Goal: Transaction & Acquisition: Purchase product/service

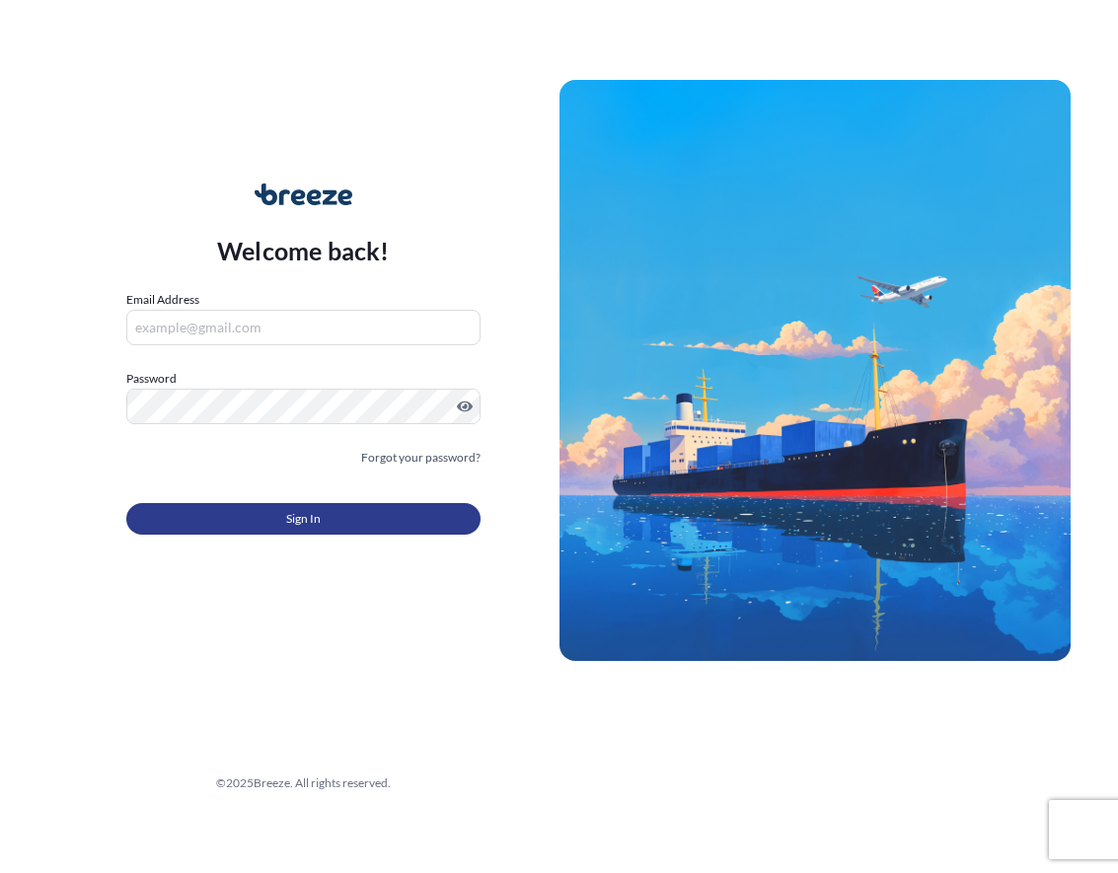
type input "[EMAIL_ADDRESS][DOMAIN_NAME]"
click at [254, 518] on button "Sign In" at bounding box center [303, 519] width 354 height 32
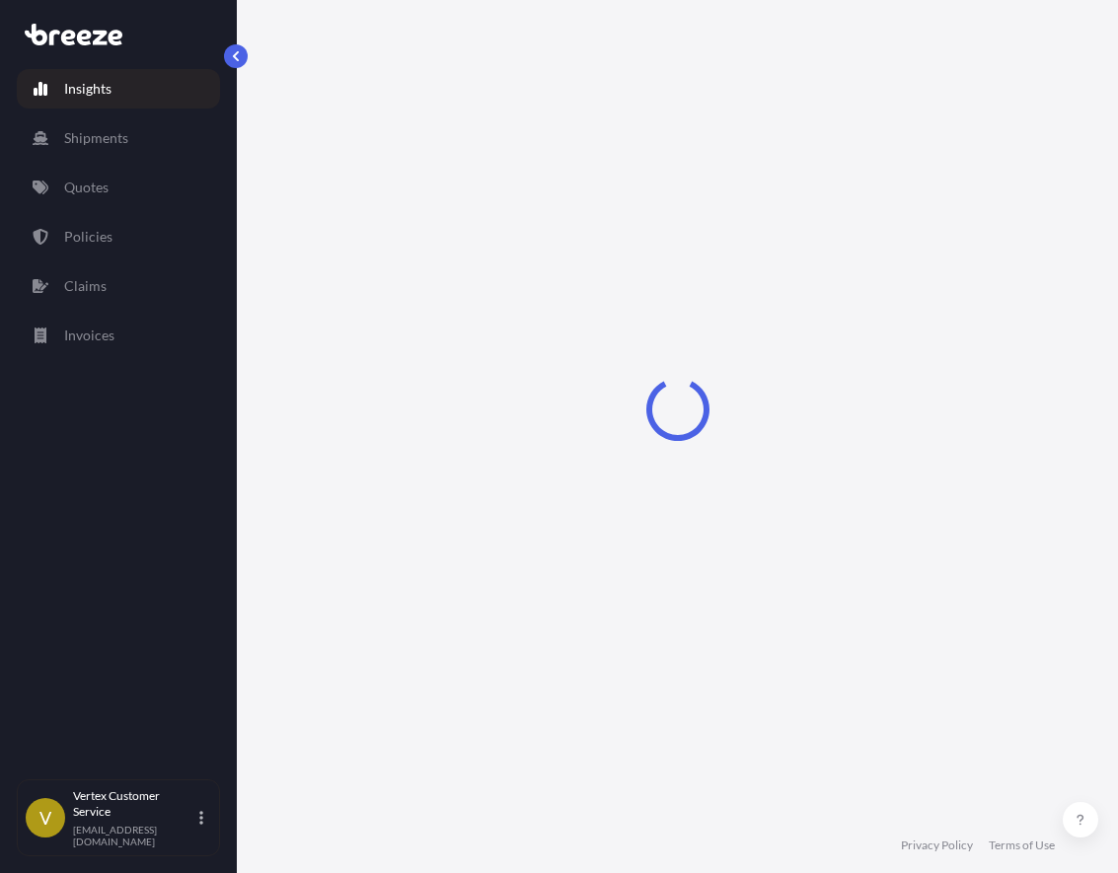
select select "2025"
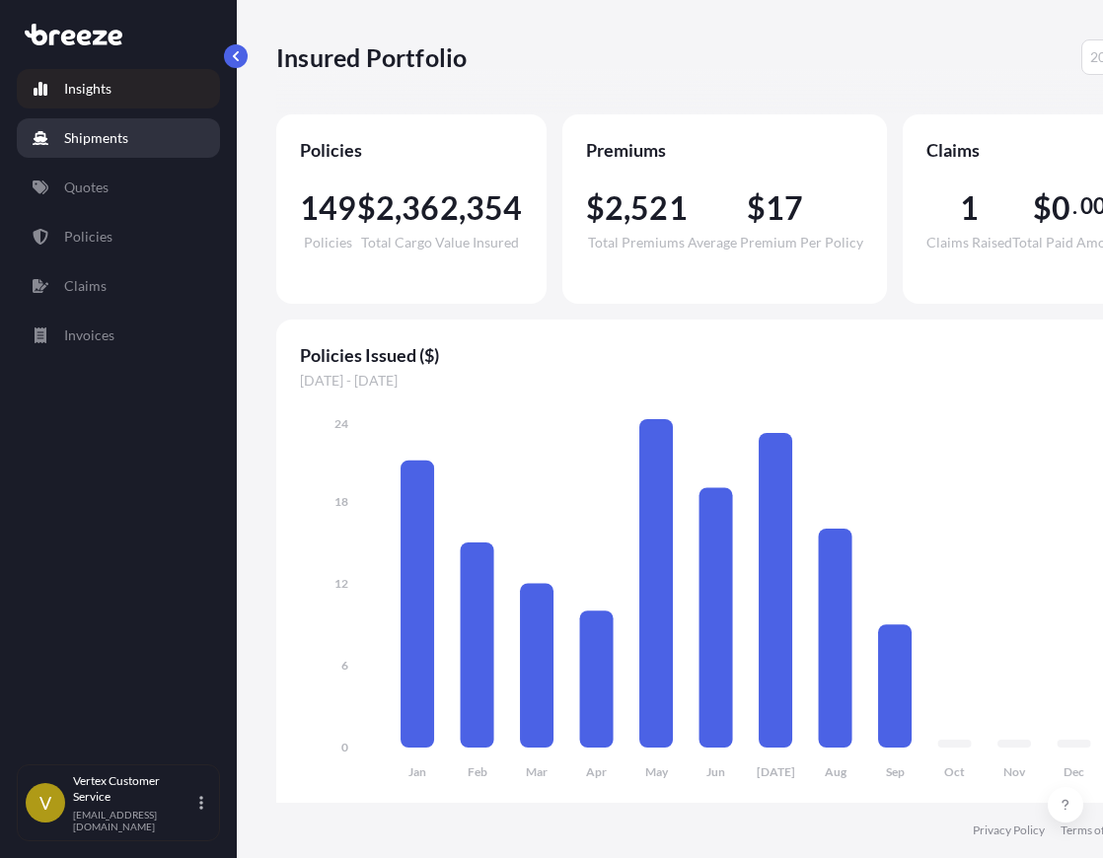
click at [124, 130] on p "Shipments" at bounding box center [96, 138] width 64 height 20
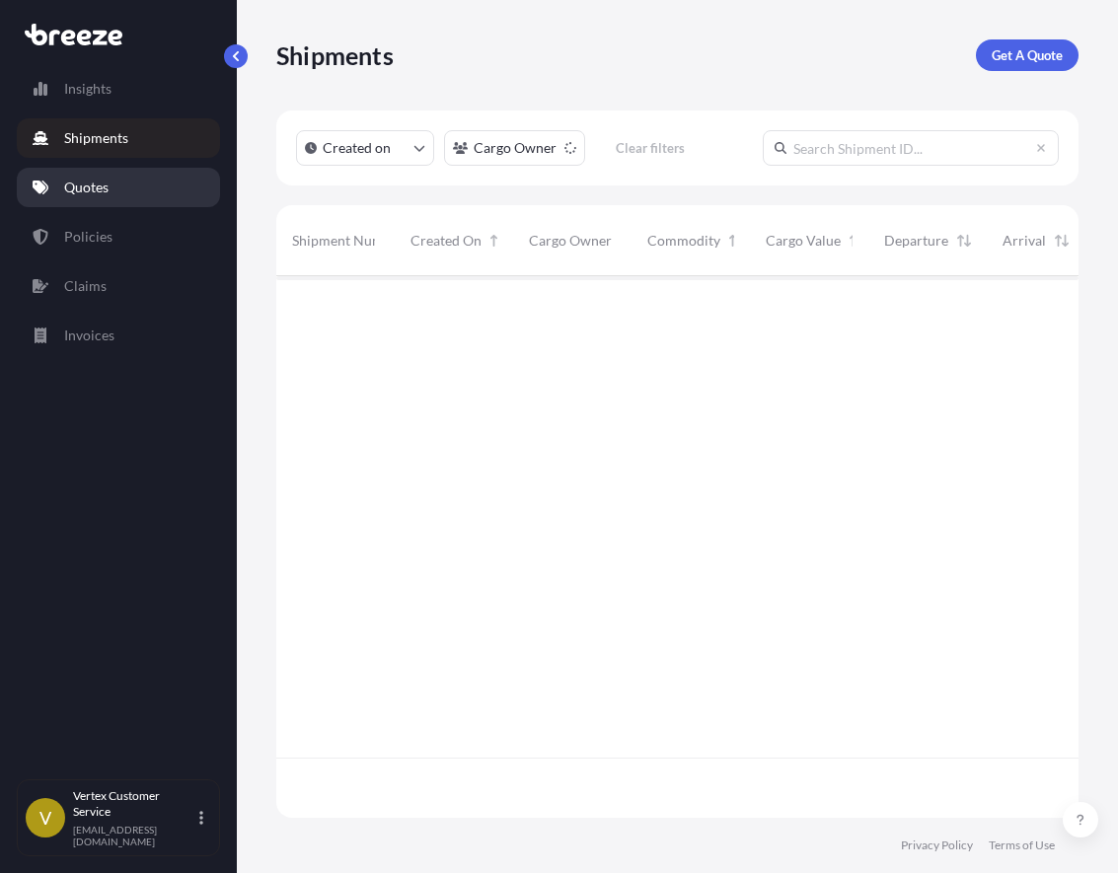
scroll to position [598, 787]
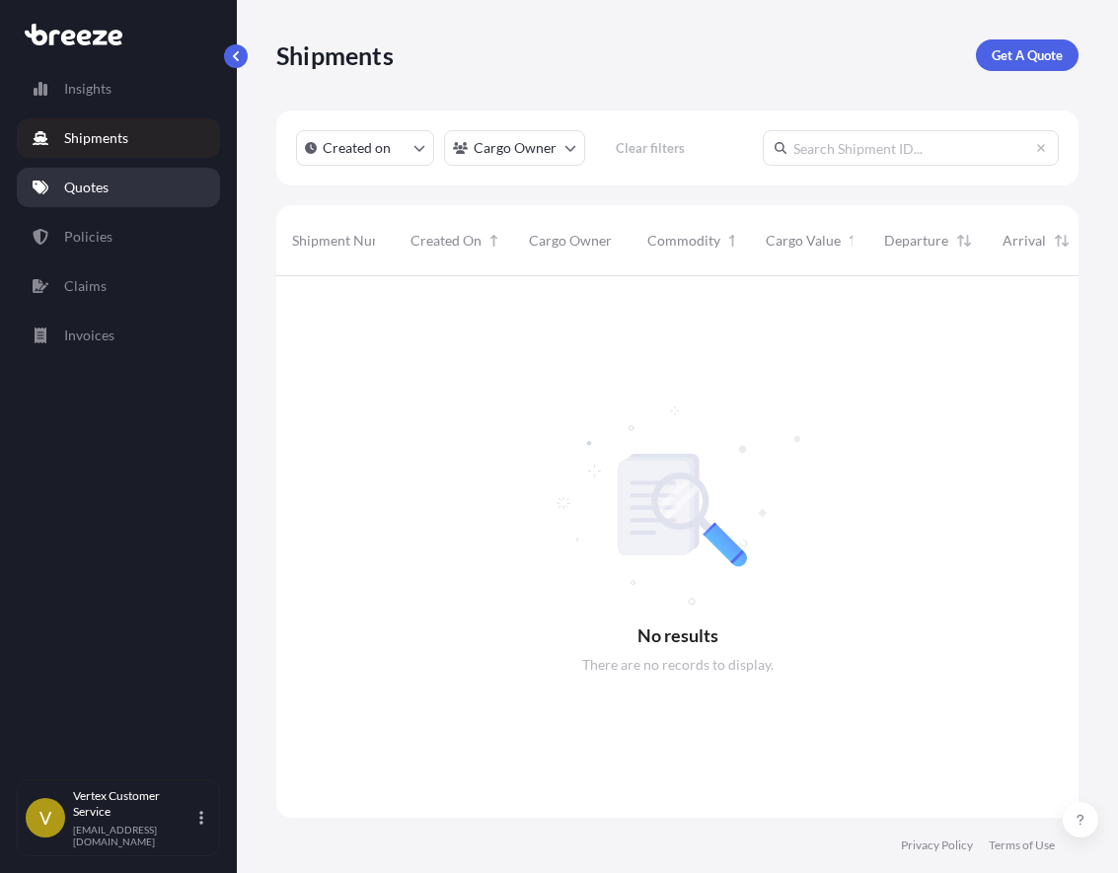
click at [95, 193] on p "Quotes" at bounding box center [86, 188] width 44 height 20
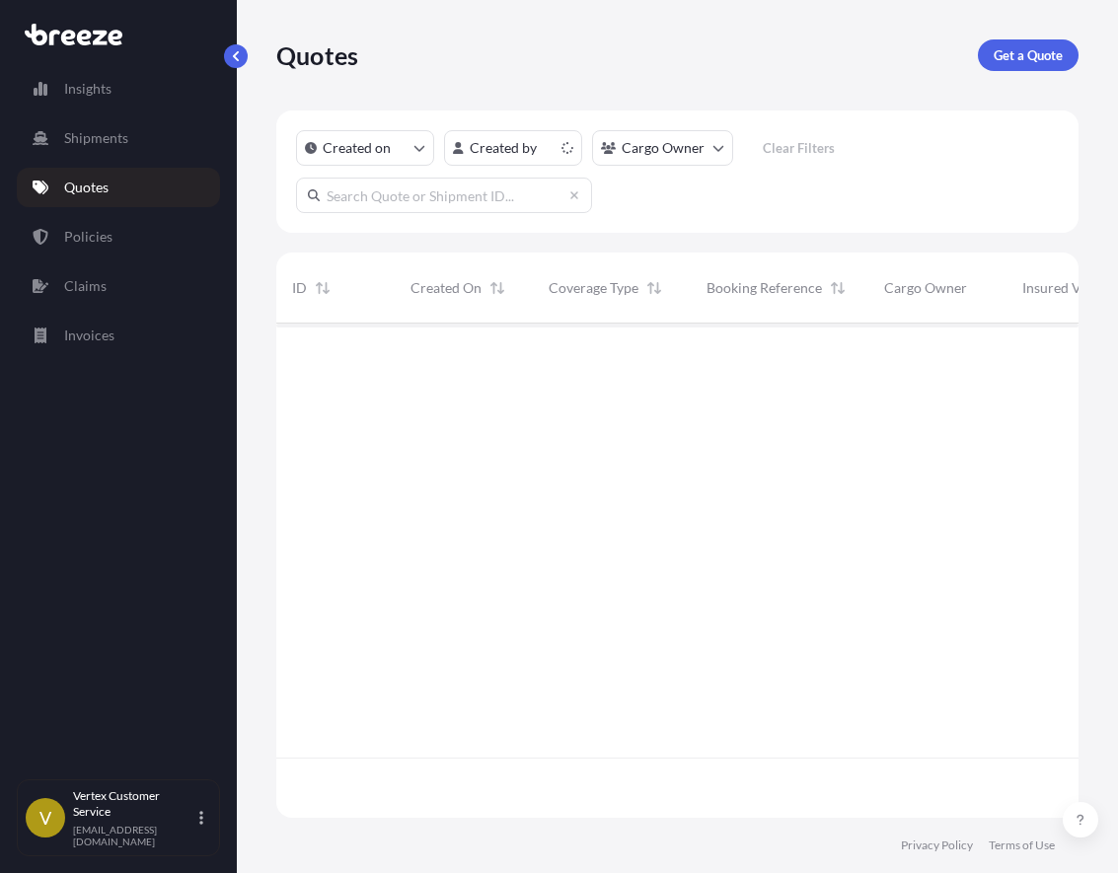
scroll to position [490, 787]
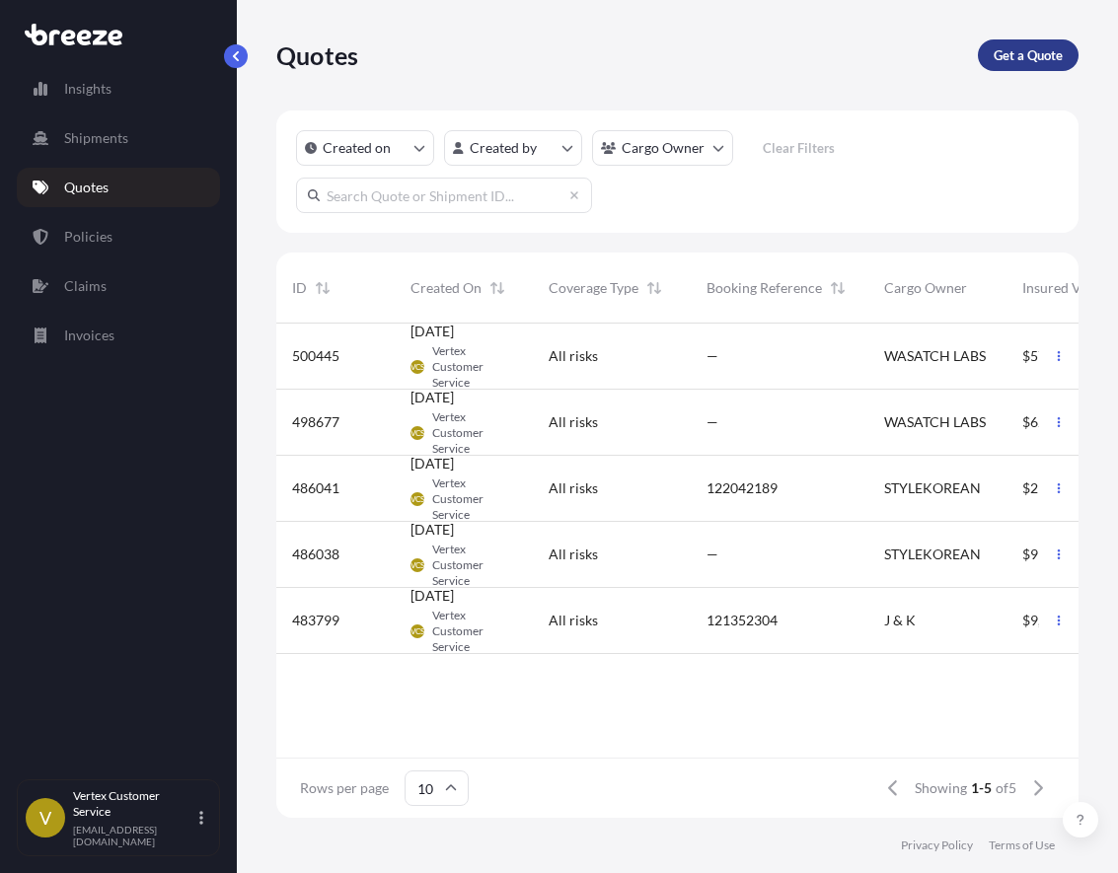
click at [1051, 65] on link "Get a Quote" at bounding box center [1028, 55] width 101 height 32
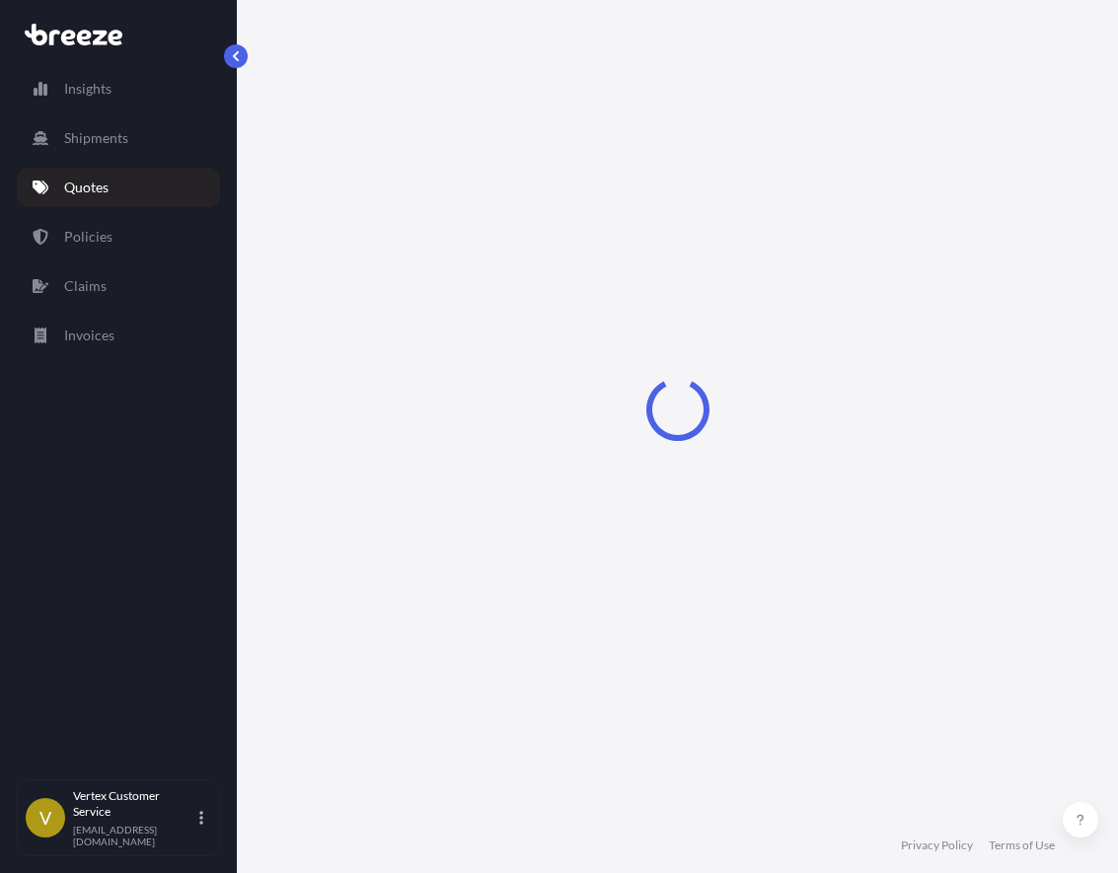
scroll to position [32, 0]
select select "Sea"
select select "1"
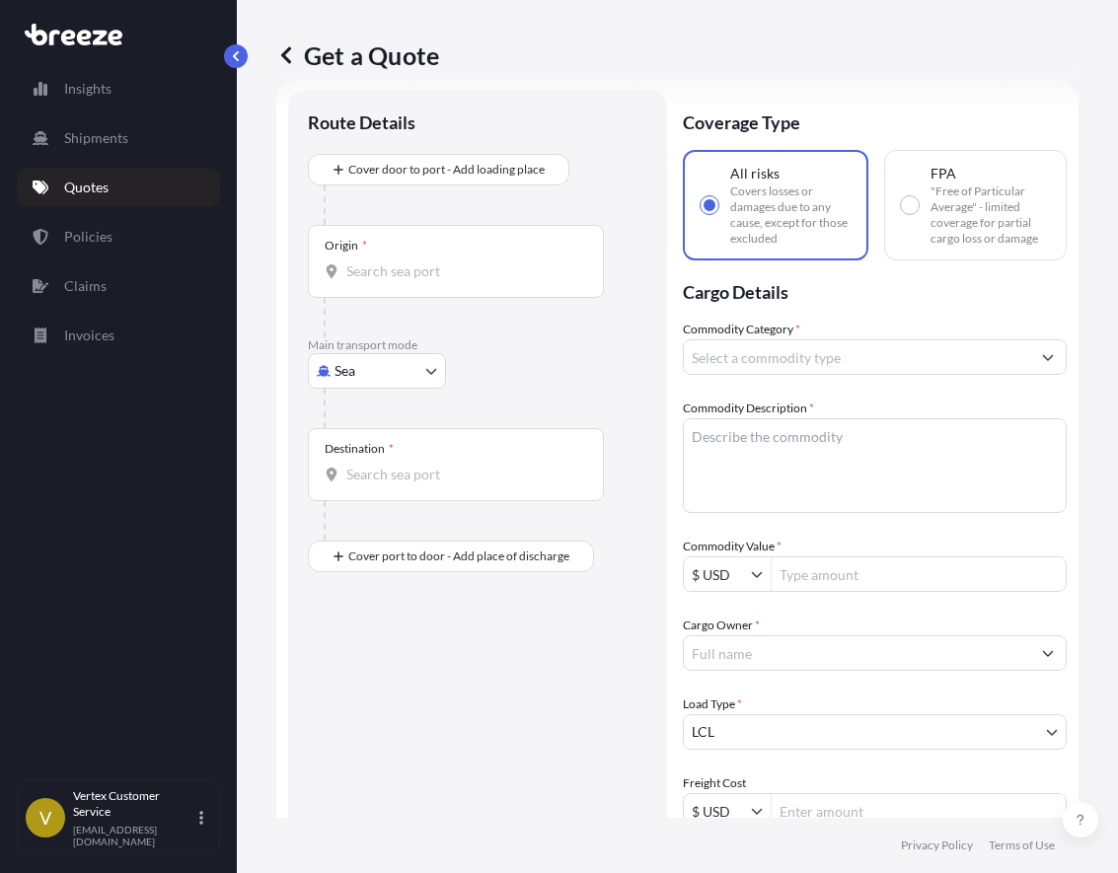
click at [442, 281] on div "Origin *" at bounding box center [456, 261] width 296 height 73
click at [442, 281] on input "Origin *" at bounding box center [462, 271] width 233 height 20
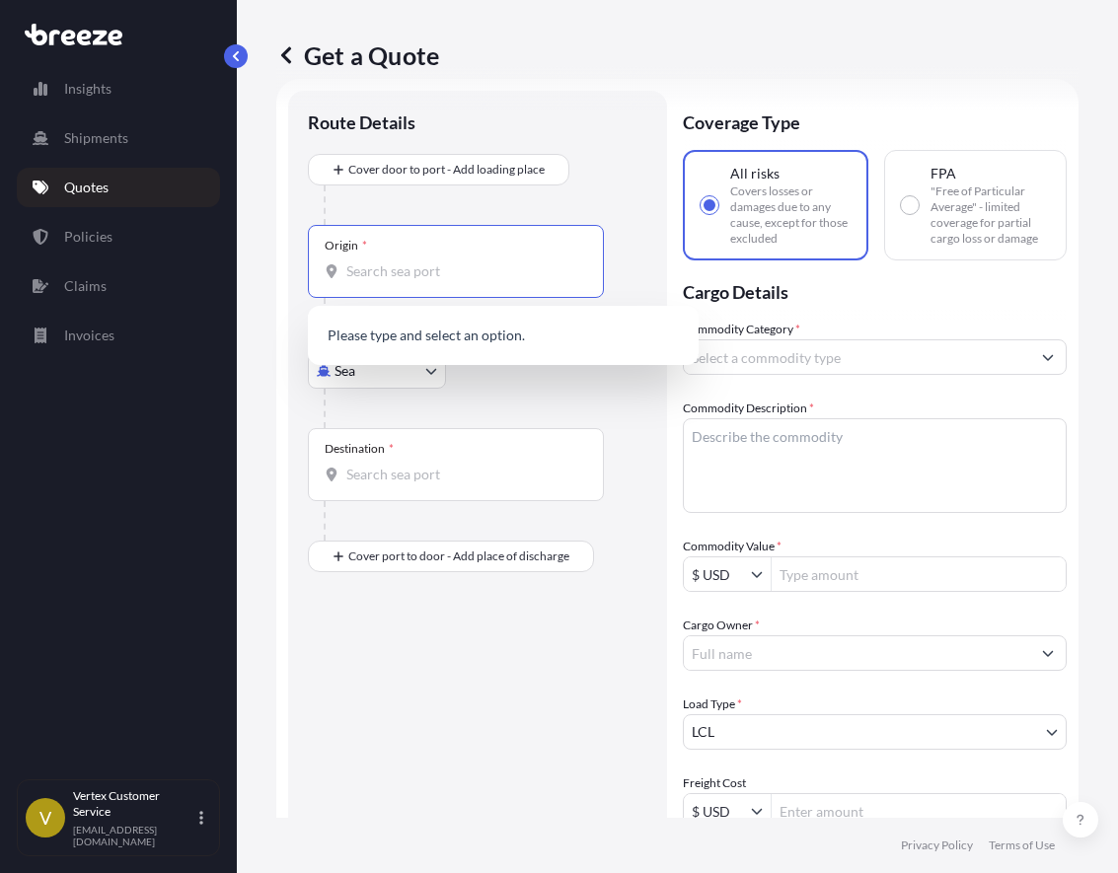
paste input "91355"
click at [445, 275] on input "91355" at bounding box center [462, 271] width 233 height 20
type input "9"
click at [388, 381] on body "Insights Shipments Quotes Policies Claims Invoices V Vertex Customer Service [E…" at bounding box center [559, 436] width 1118 height 873
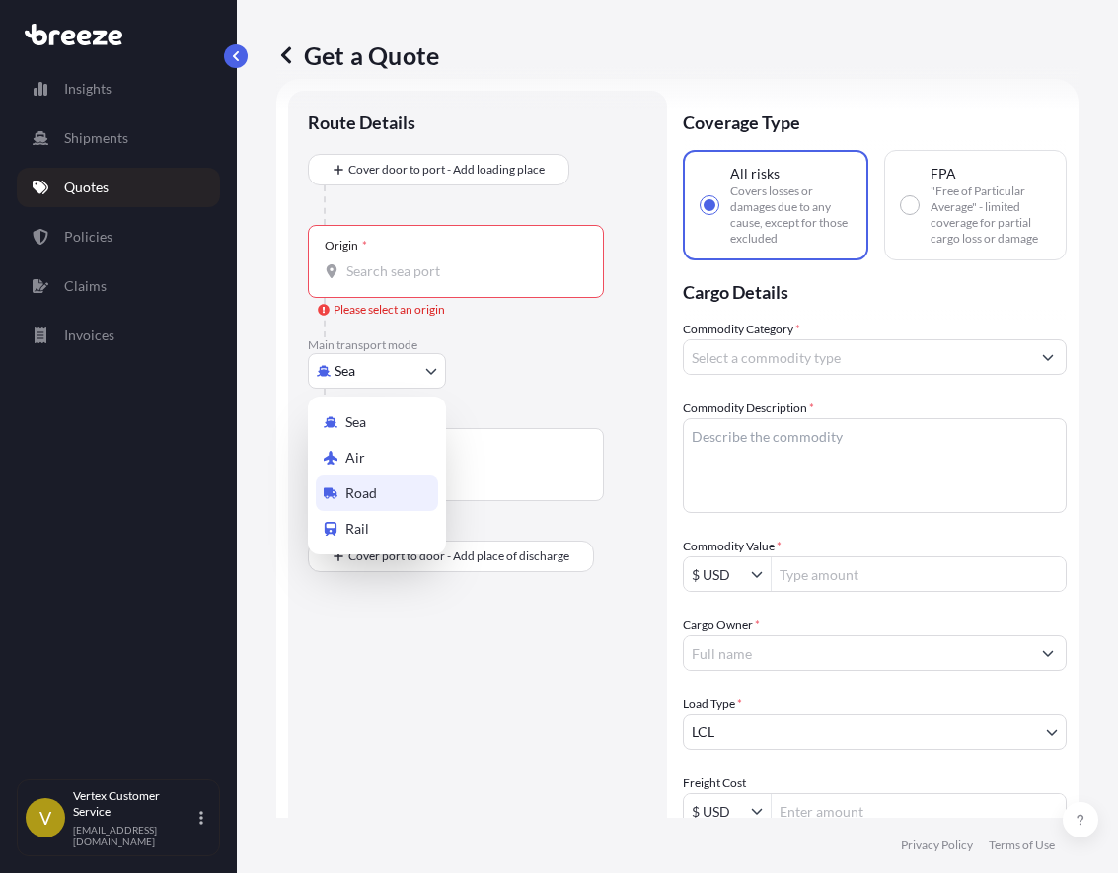
click at [363, 485] on span "Road" at bounding box center [361, 493] width 32 height 20
select select "Road"
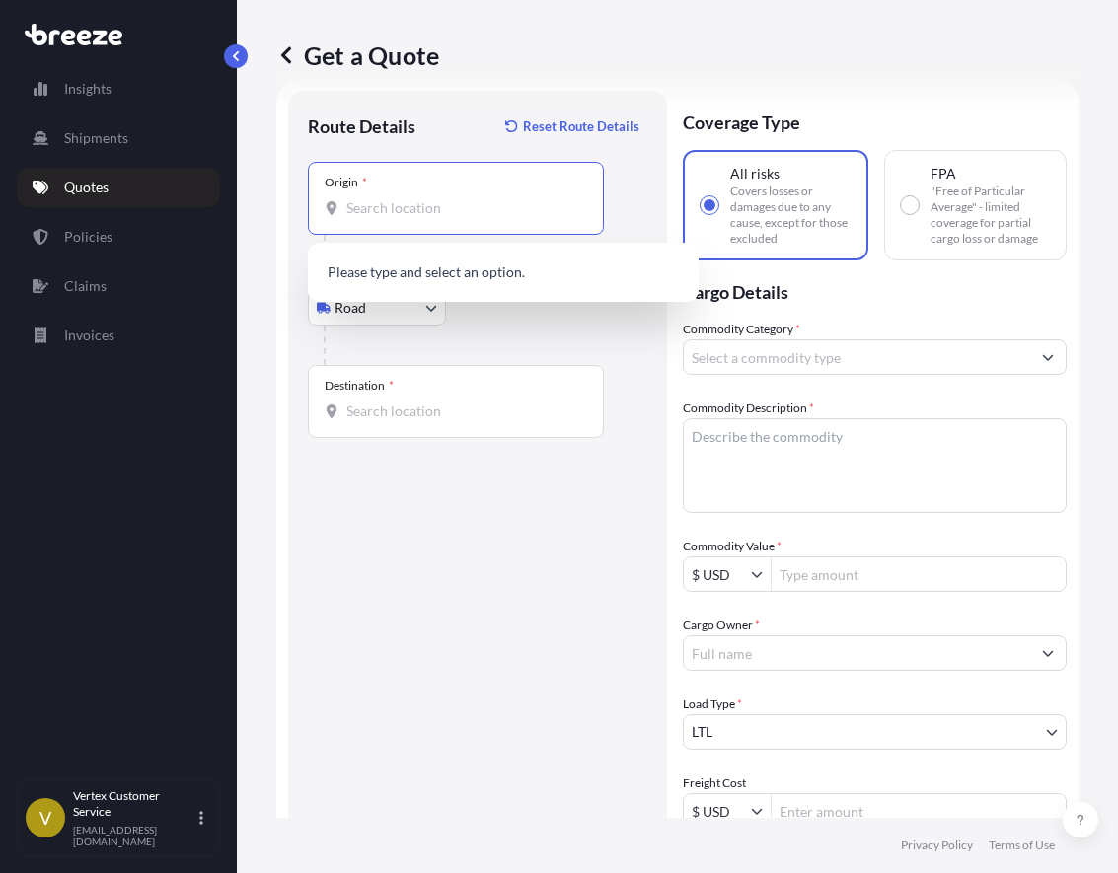
click at [373, 199] on input "Origin *" at bounding box center [462, 208] width 233 height 20
paste input "91355"
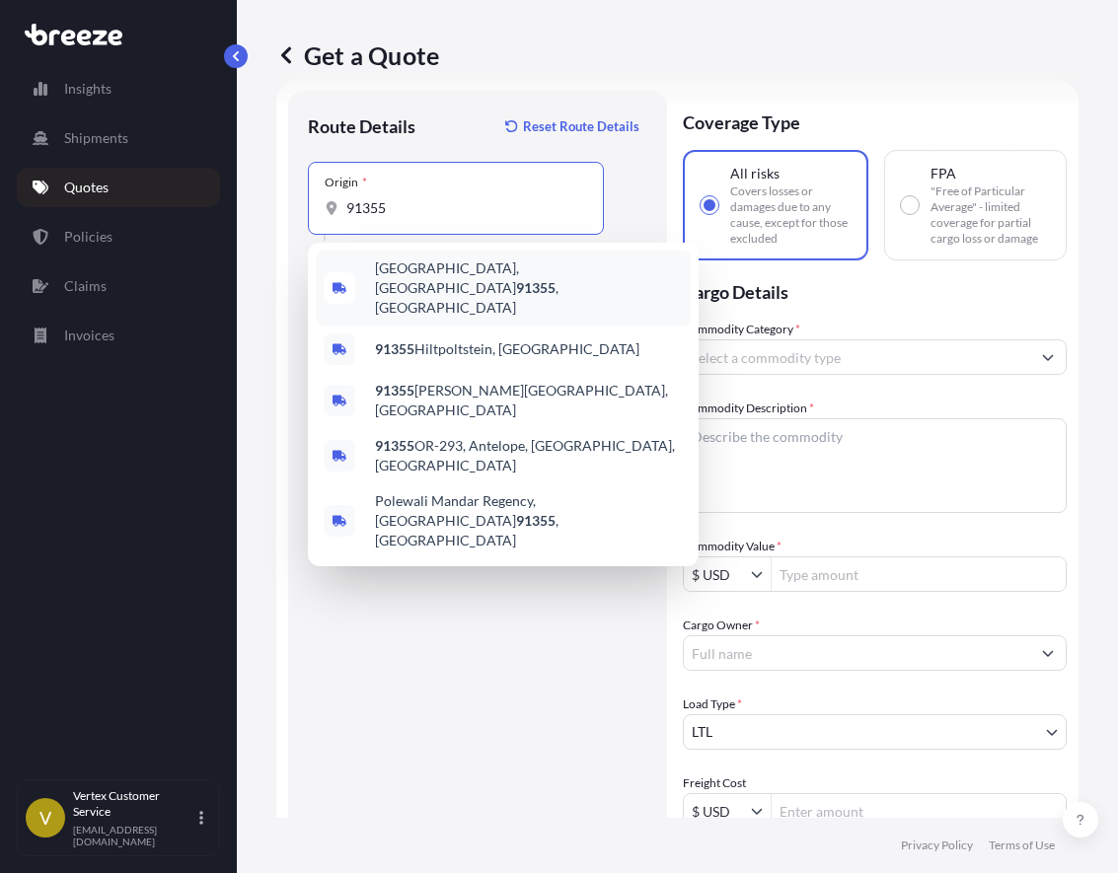
click at [443, 265] on span "[GEOGRAPHIC_DATA] , [GEOGRAPHIC_DATA]" at bounding box center [529, 288] width 308 height 59
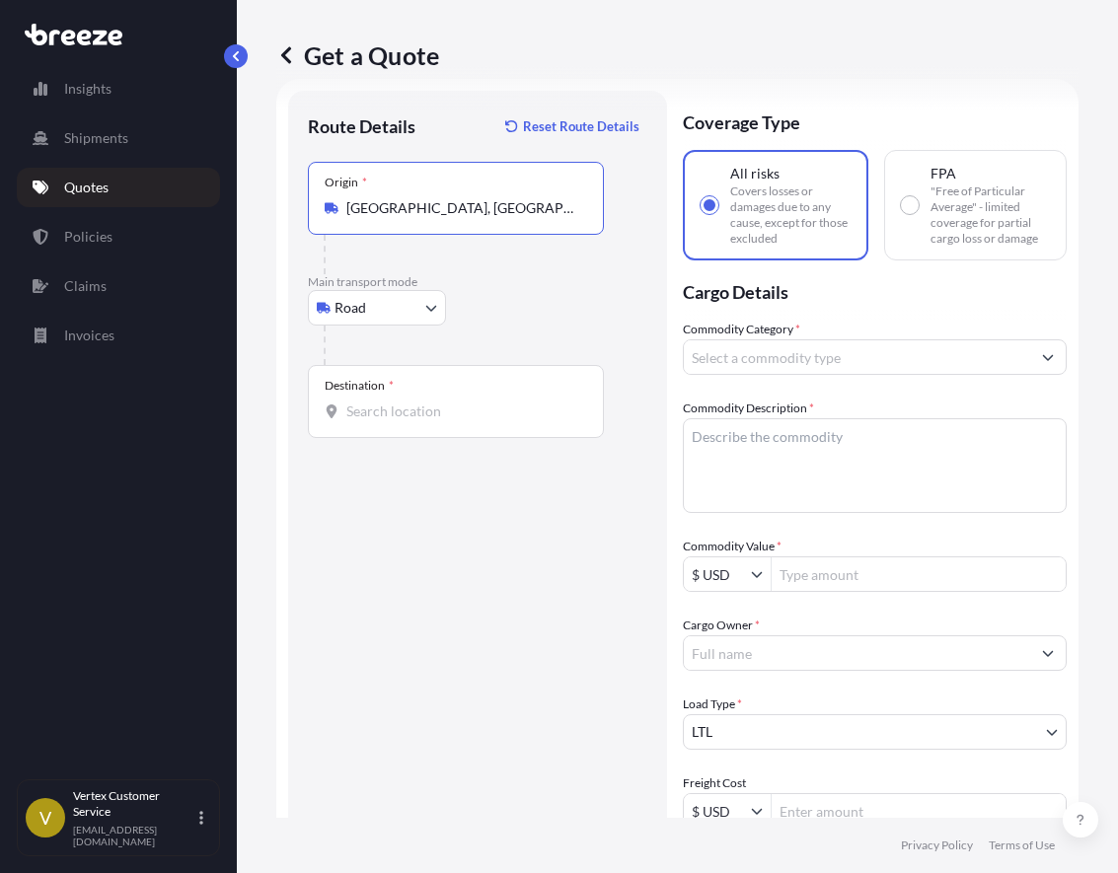
type input "[GEOGRAPHIC_DATA], [GEOGRAPHIC_DATA]"
click at [377, 412] on input "Destination *" at bounding box center [462, 412] width 233 height 20
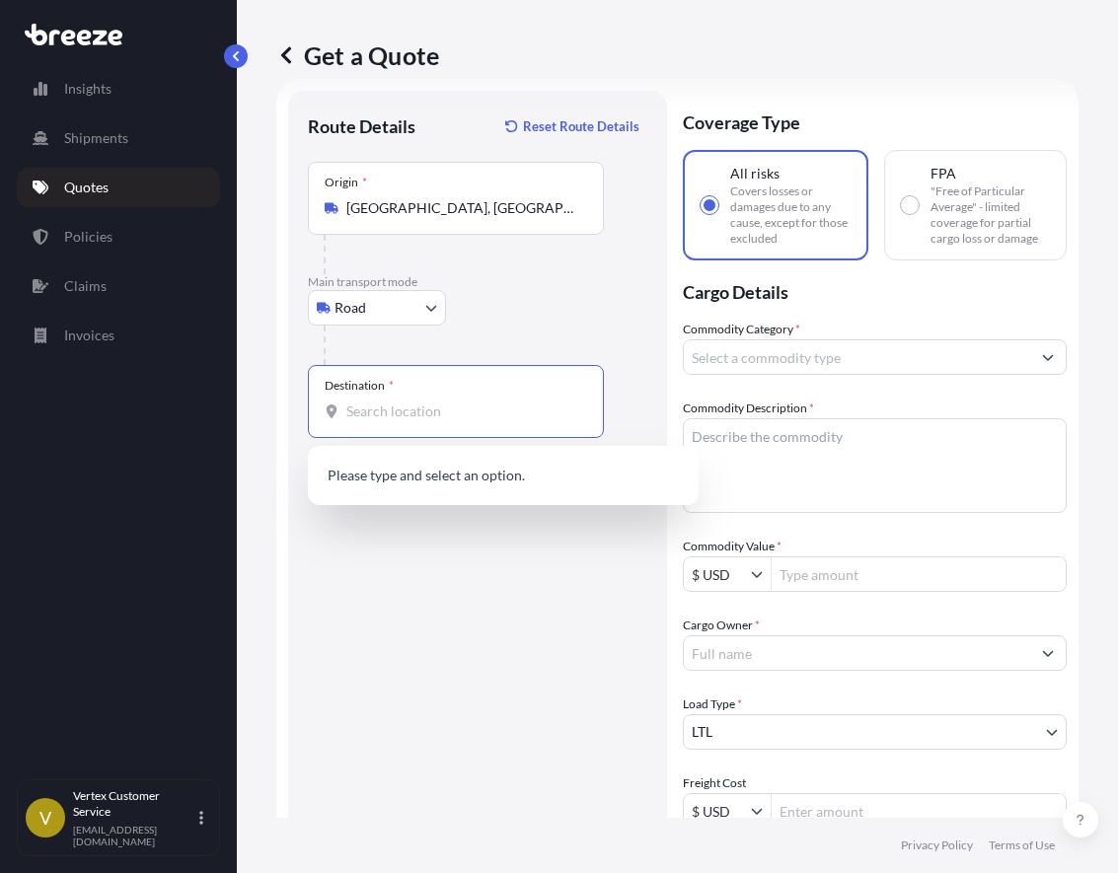
paste input "84119"
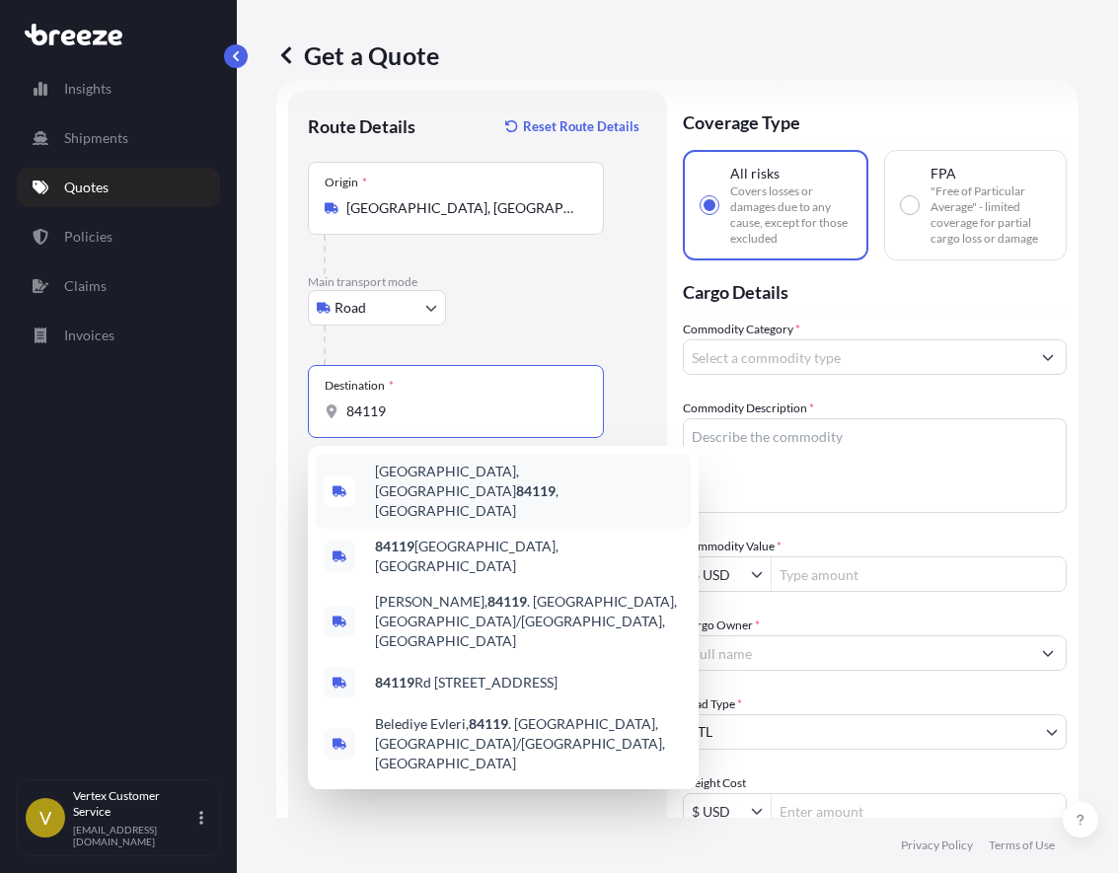
click at [470, 467] on div "[GEOGRAPHIC_DATA] , [GEOGRAPHIC_DATA]" at bounding box center [503, 491] width 375 height 75
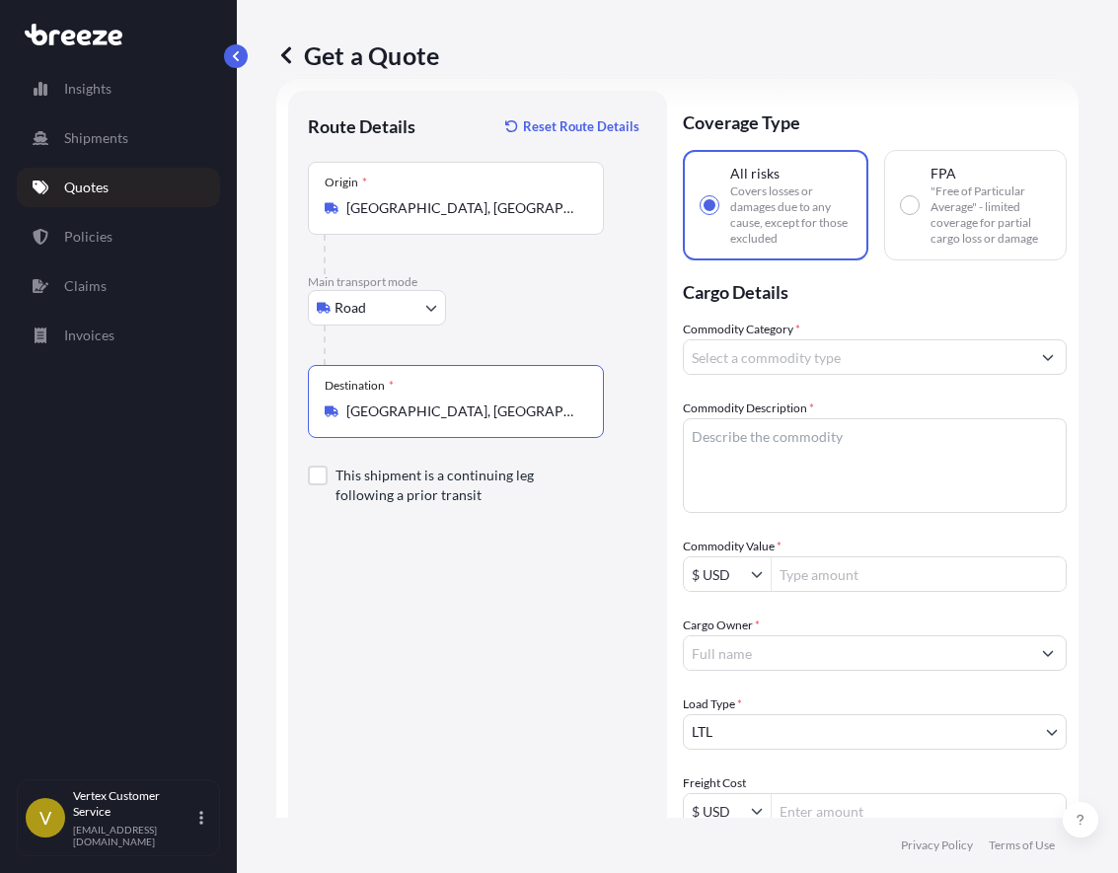
type input "[GEOGRAPHIC_DATA], [GEOGRAPHIC_DATA]"
click at [818, 355] on input "Commodity Category *" at bounding box center [857, 357] width 346 height 36
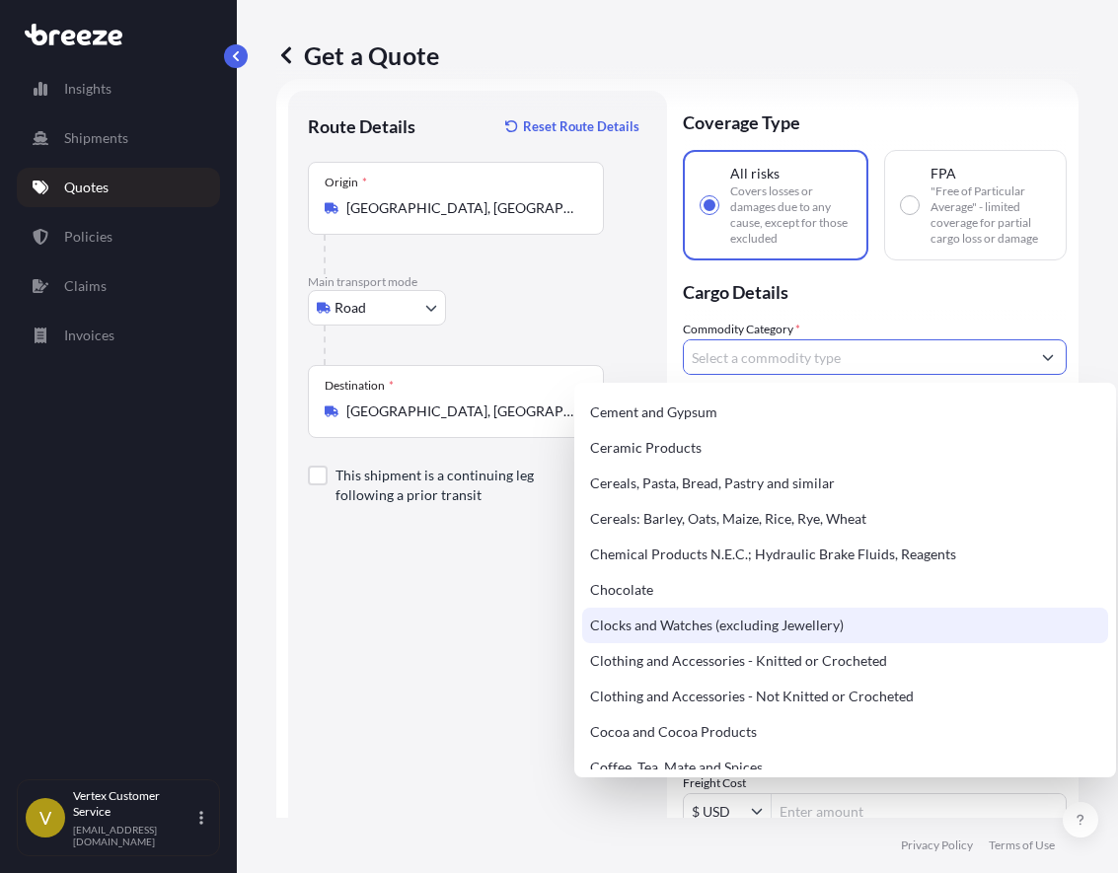
scroll to position [493, 0]
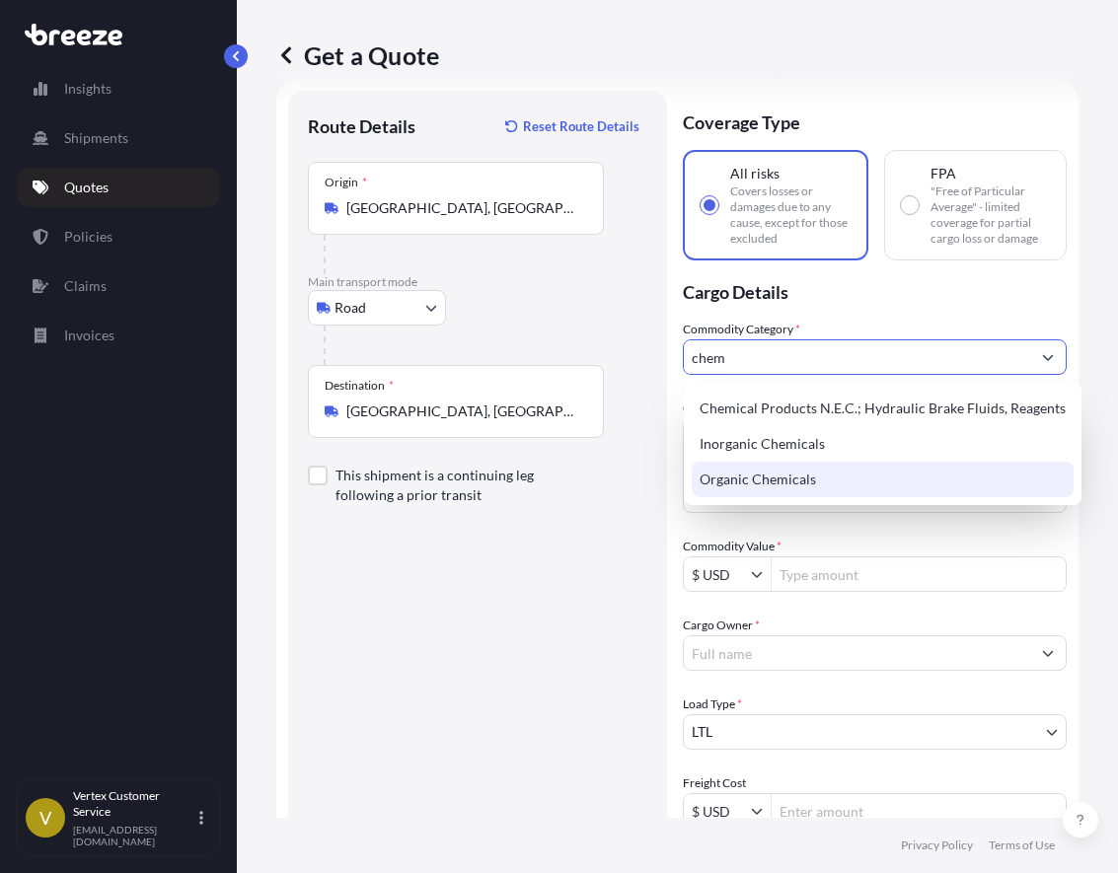
click at [798, 465] on div "Organic Chemicals" at bounding box center [883, 480] width 382 height 36
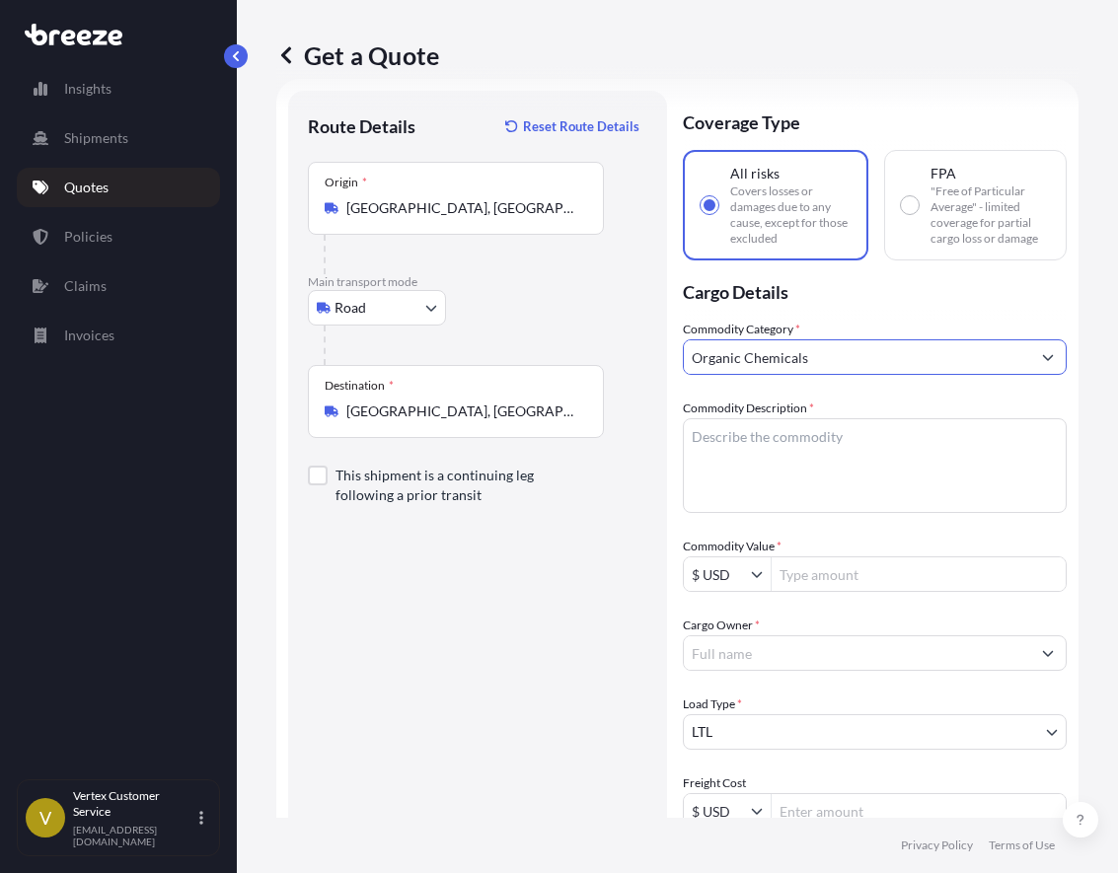
type input "Organic Chemicals"
click at [769, 471] on textarea "Commodity Description *" at bounding box center [875, 465] width 384 height 95
click at [765, 444] on textarea "Commodity Description *" at bounding box center [875, 465] width 384 height 95
paste textarea "Flavoring/extract,"
type textarea "Flavoring/extract,"
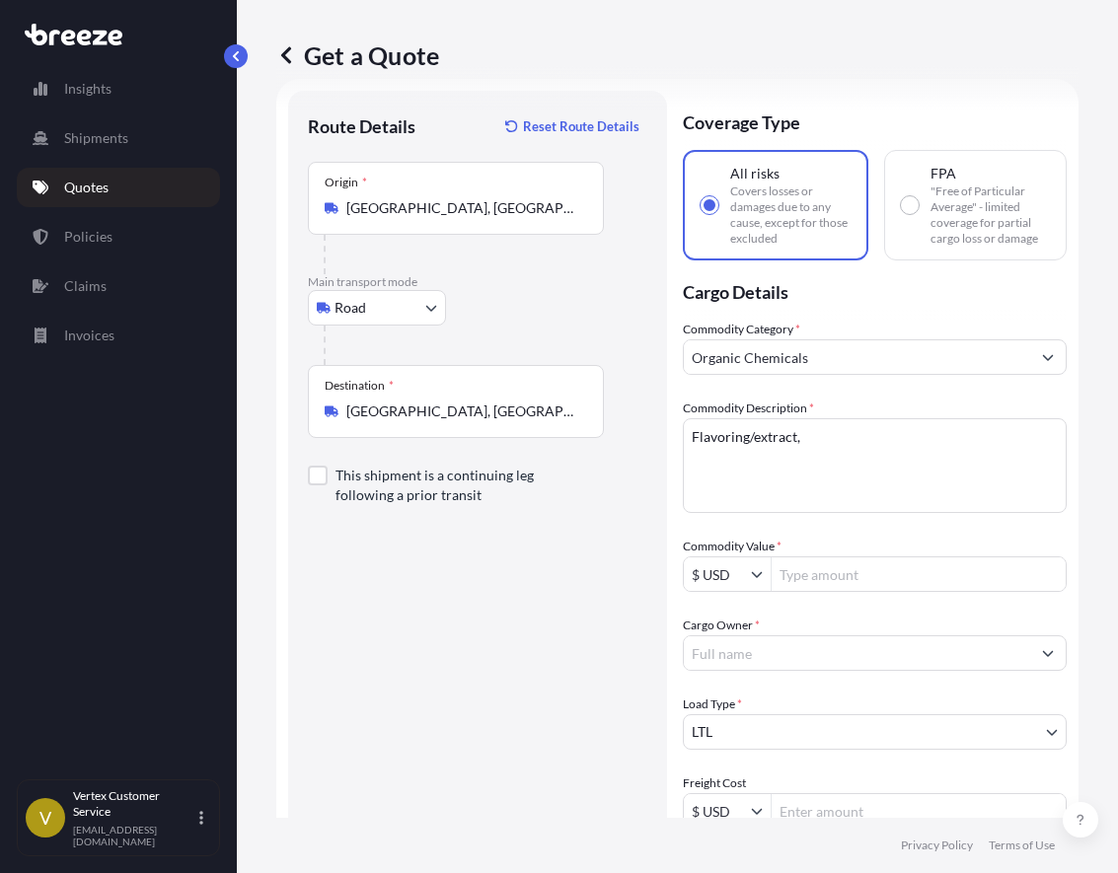
click at [843, 532] on div "Commodity Category * Organic Chemicals Commodity Description * Flavoring/extrac…" at bounding box center [875, 653] width 384 height 667
click at [842, 568] on input "Commodity Value *" at bounding box center [919, 574] width 294 height 36
click at [815, 575] on input "Commodity Value *" at bounding box center [919, 574] width 294 height 36
paste input "51085"
type input "51,085"
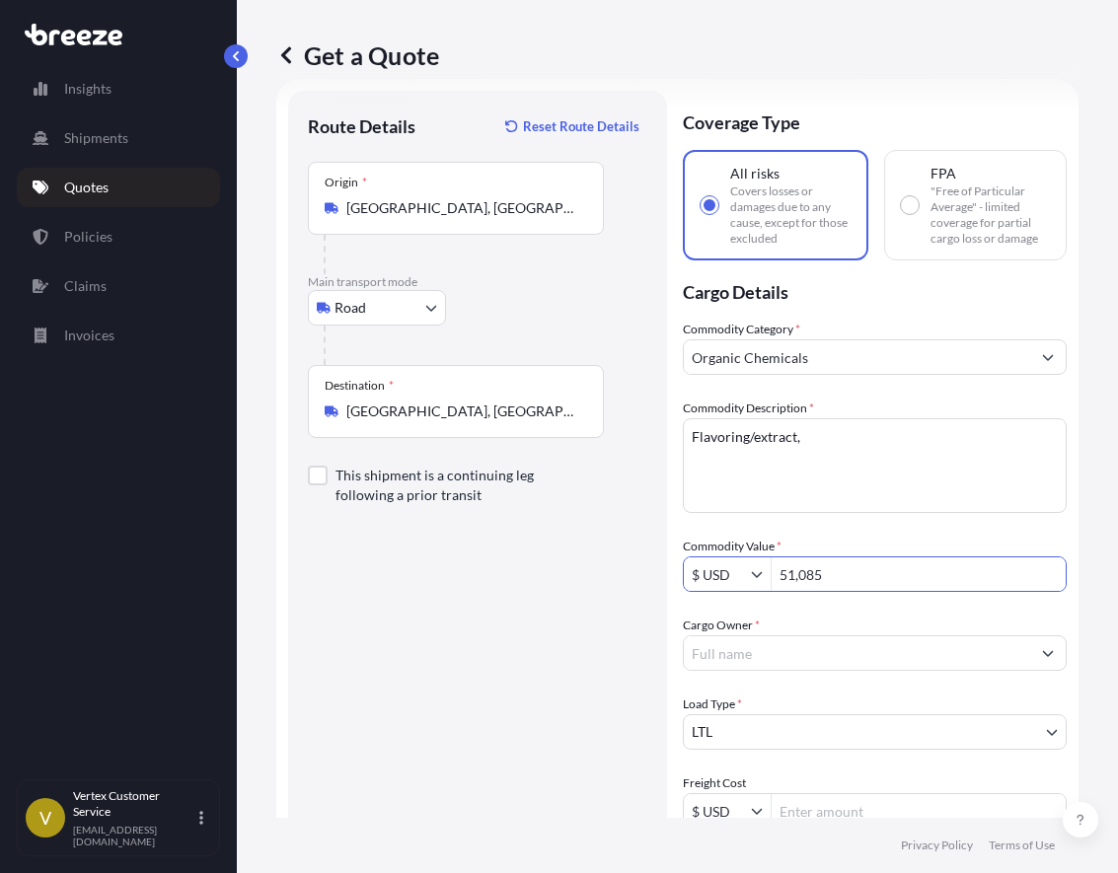
click at [790, 611] on div "Commodity Category * Organic Chemicals Commodity Description * Flavoring/extrac…" at bounding box center [875, 653] width 384 height 667
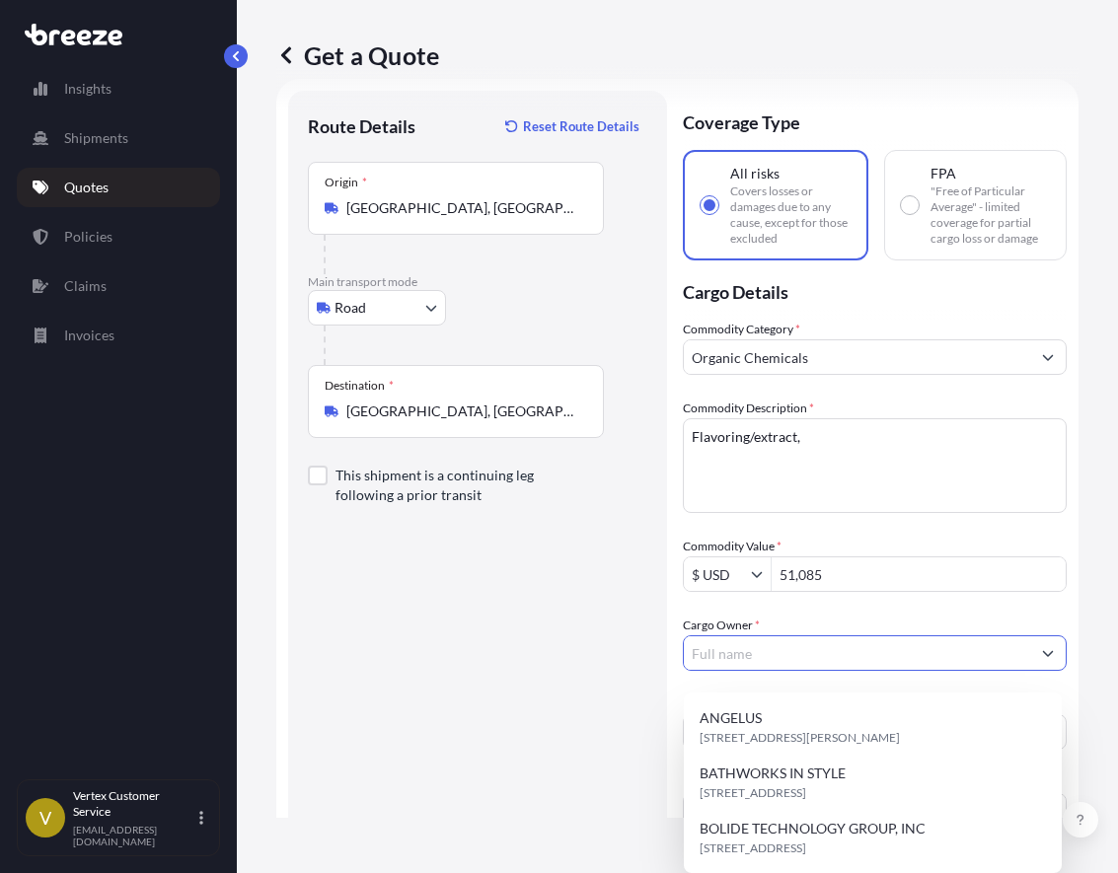
click at [776, 651] on input "Cargo Owner *" at bounding box center [857, 653] width 346 height 36
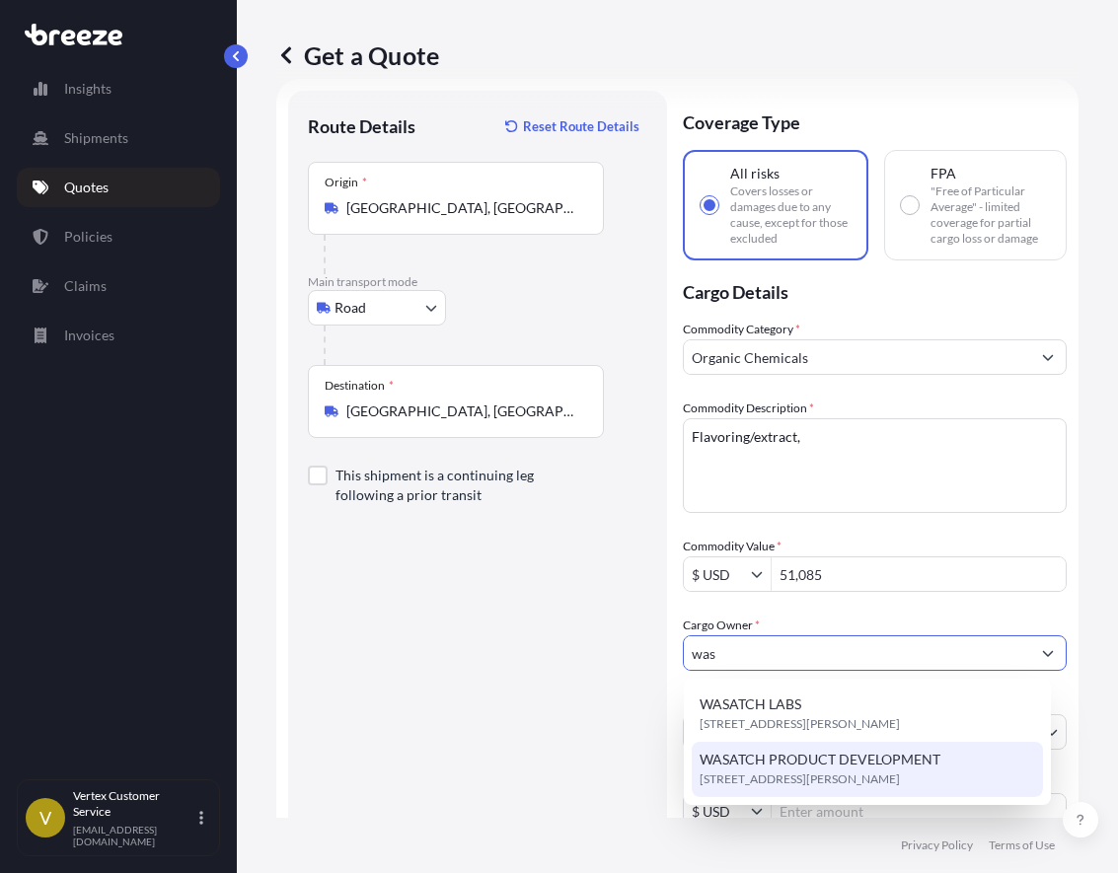
click at [843, 777] on span "[STREET_ADDRESS][PERSON_NAME]" at bounding box center [800, 780] width 200 height 20
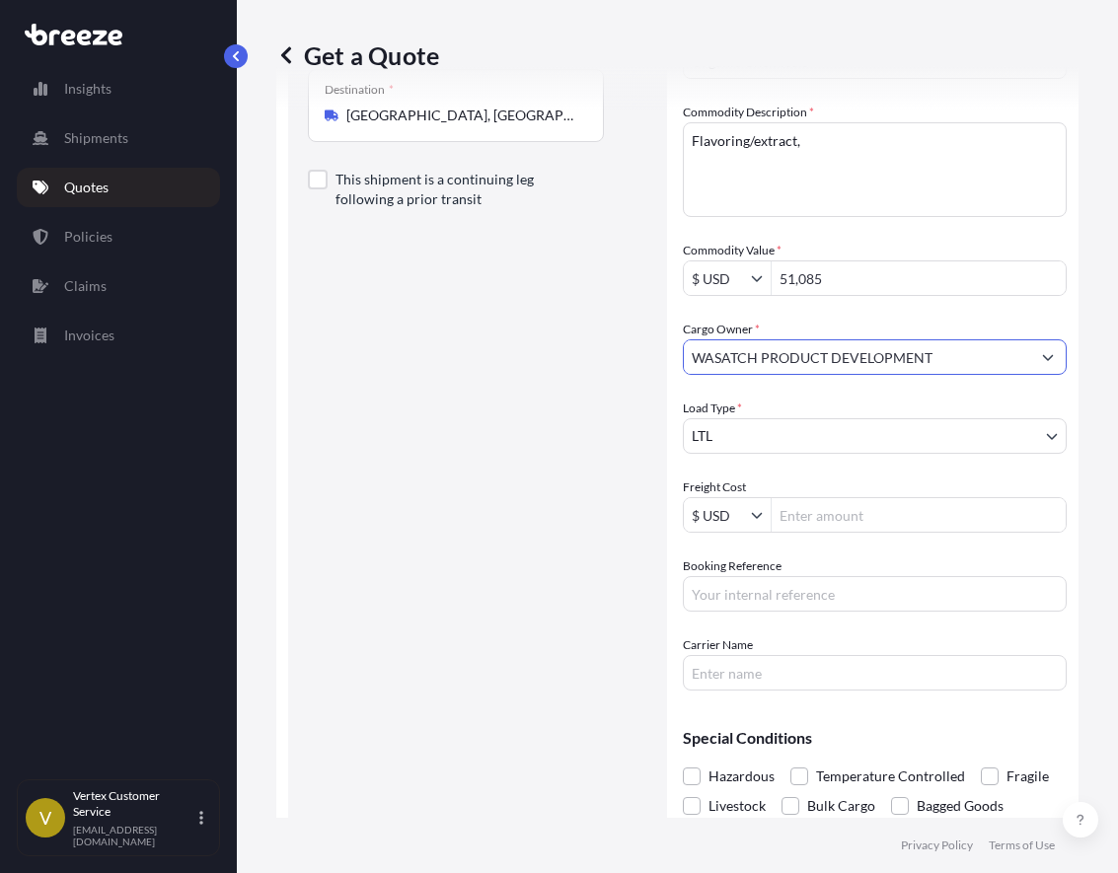
scroll to position [411, 0]
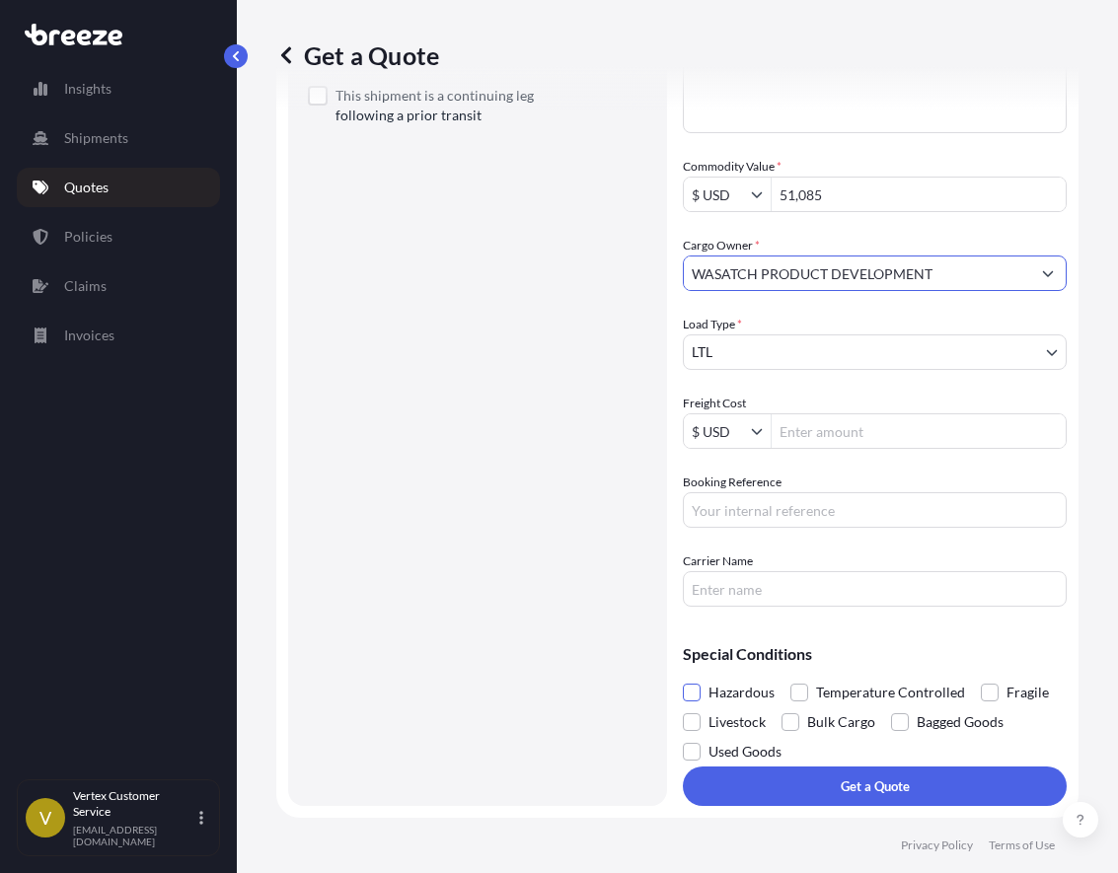
type input "WASATCH PRODUCT DEVELOPMENT"
click at [699, 691] on span at bounding box center [692, 693] width 18 height 18
click at [683, 678] on input "Hazardous" at bounding box center [683, 678] width 0 height 0
click at [932, 636] on div "Special Conditions Hazardous Temperature Controlled Fragile Livestock Bulk Carg…" at bounding box center [875, 695] width 384 height 144
click at [797, 588] on input "Carrier Name" at bounding box center [875, 589] width 384 height 36
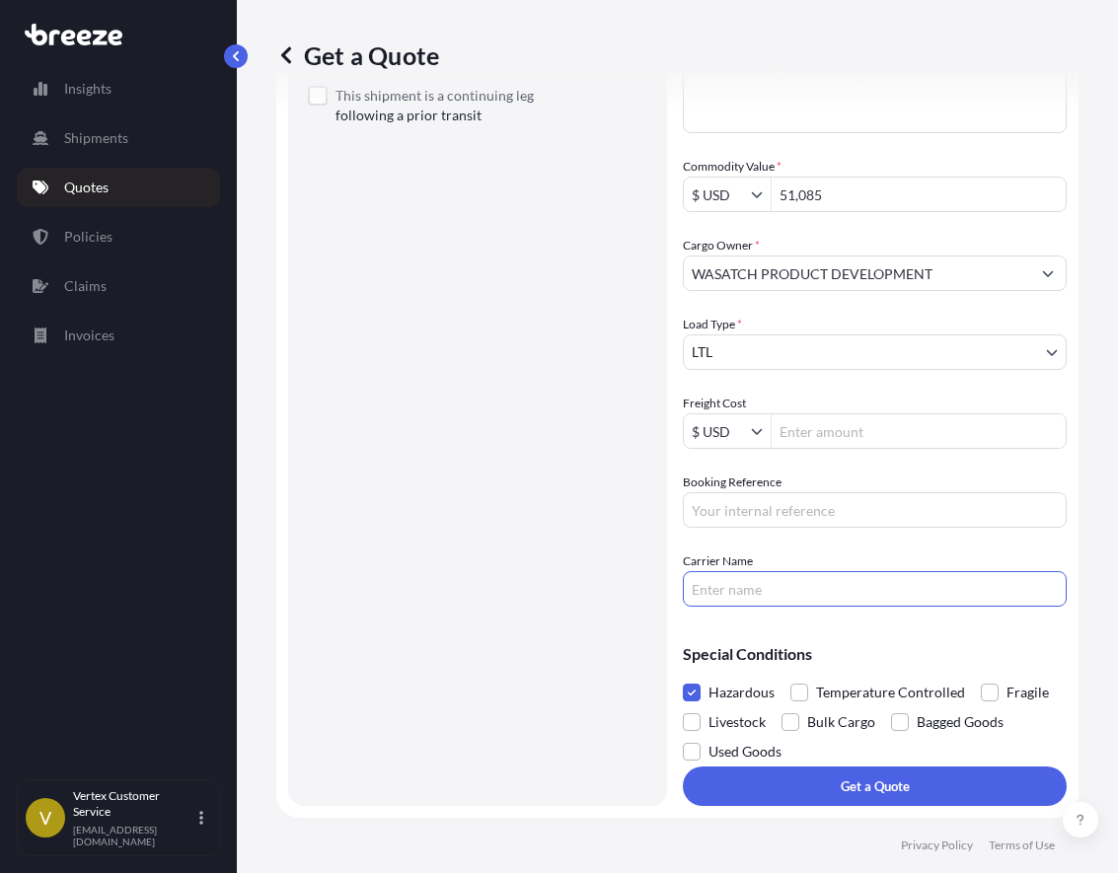
click at [800, 546] on div "Commodity Category * Organic Chemicals Commodity Description * Flavoring/extrac…" at bounding box center [875, 273] width 384 height 667
click at [767, 515] on input "Booking Reference" at bounding box center [875, 510] width 384 height 36
paste input "125397743"
type input "125397743"
click at [882, 471] on div "Commodity Category * Organic Chemicals Commodity Description * Flavoring/extrac…" at bounding box center [875, 273] width 384 height 667
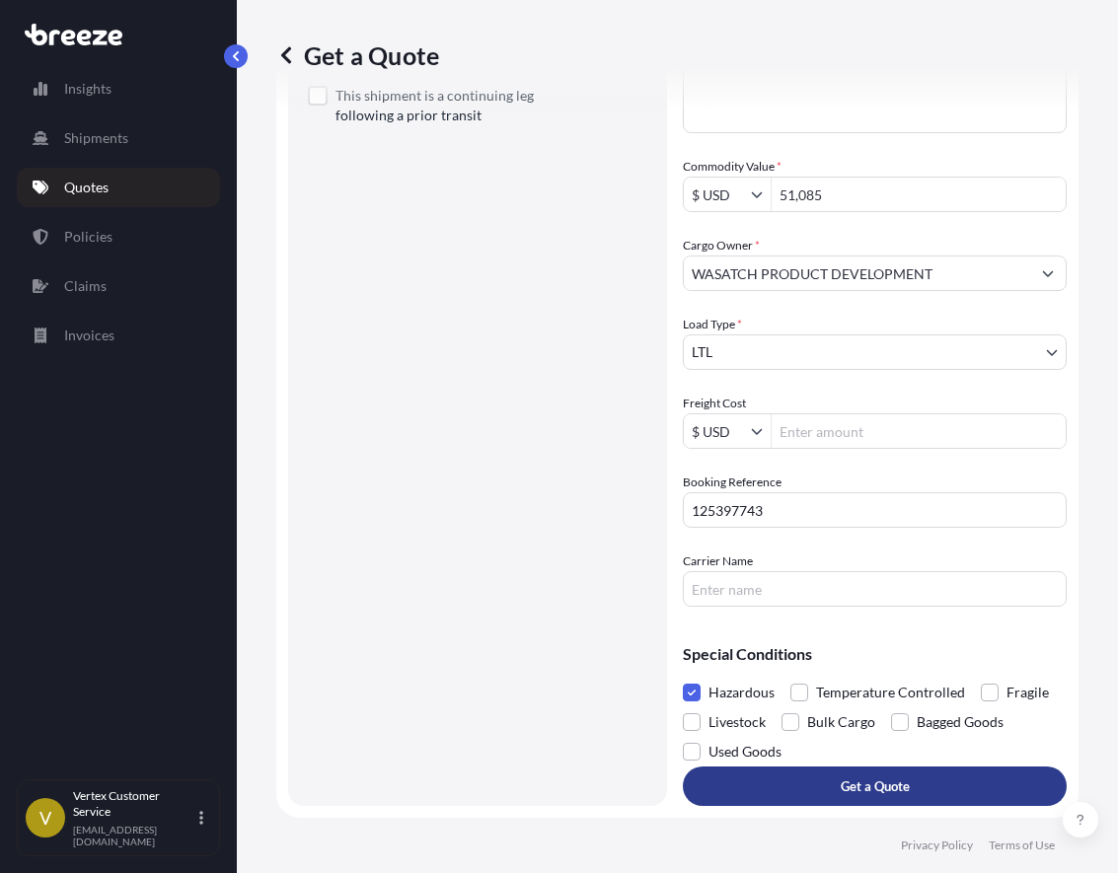
click at [919, 799] on button "Get a Quote" at bounding box center [875, 786] width 384 height 39
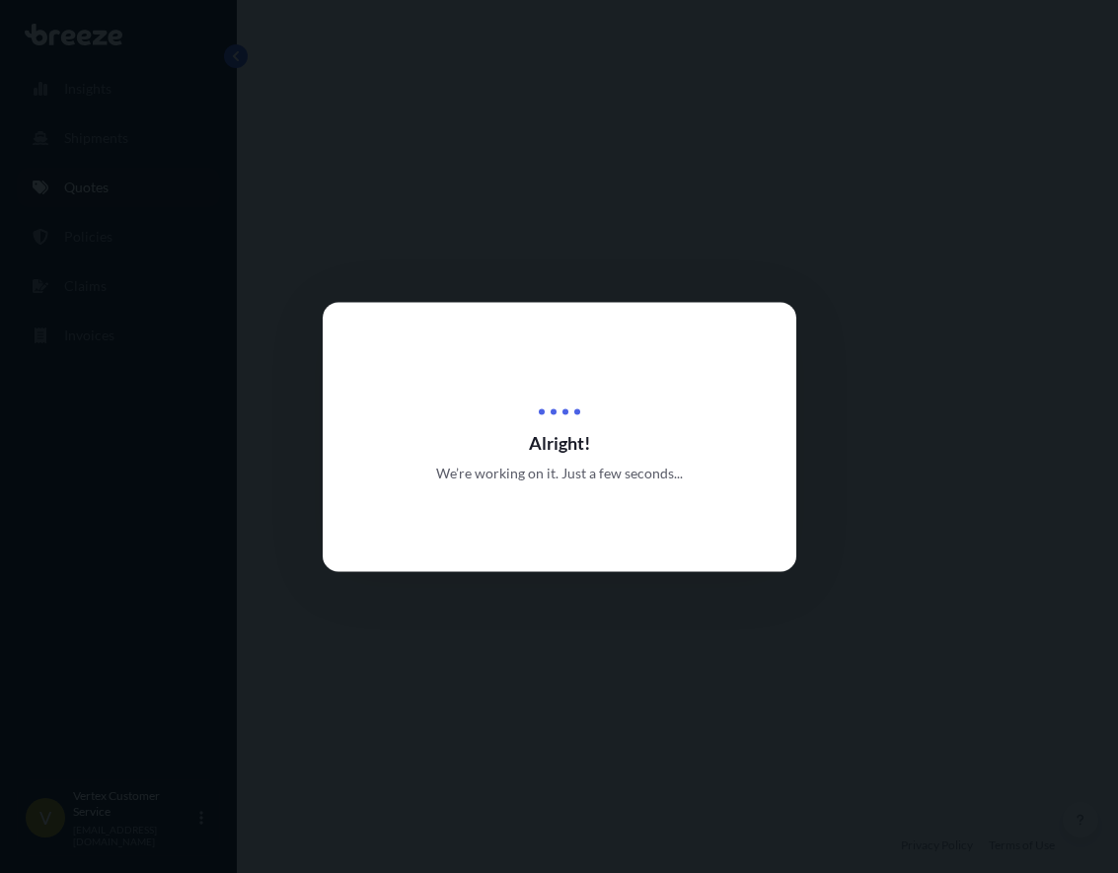
select select "Road"
select select "1"
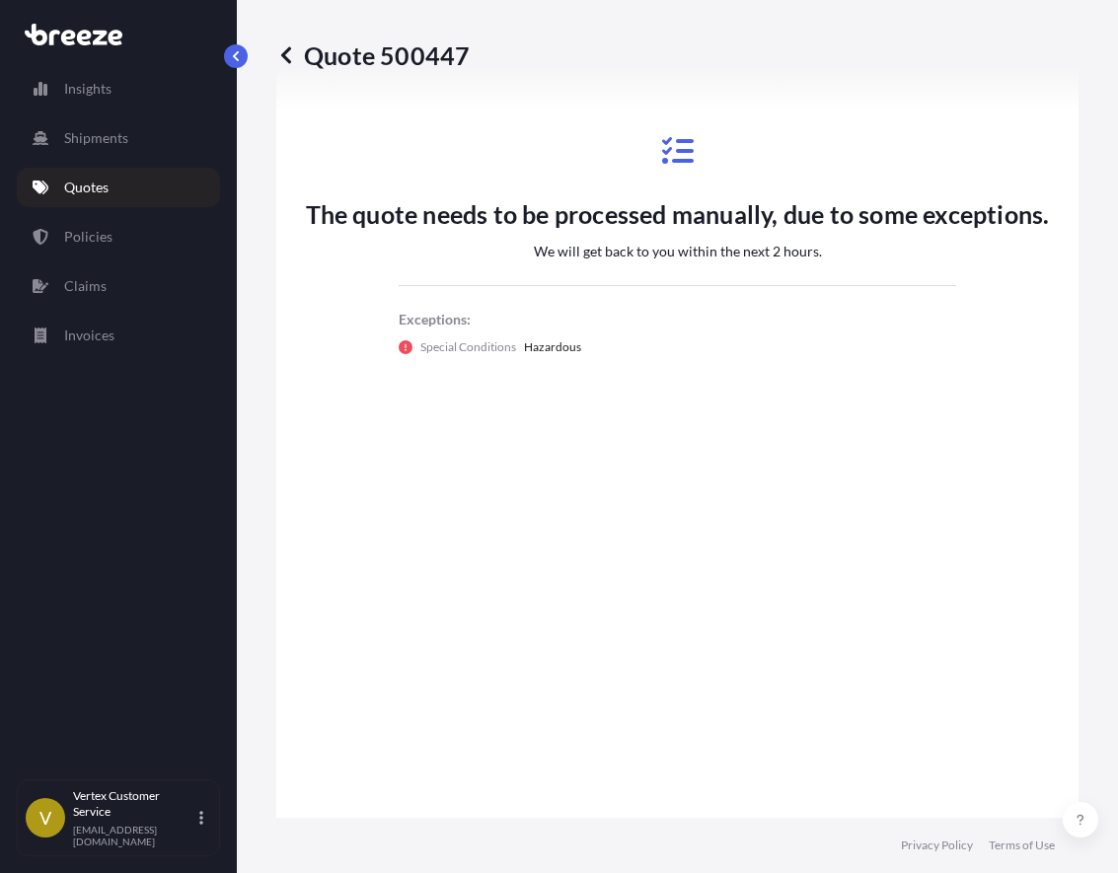
scroll to position [1690, 0]
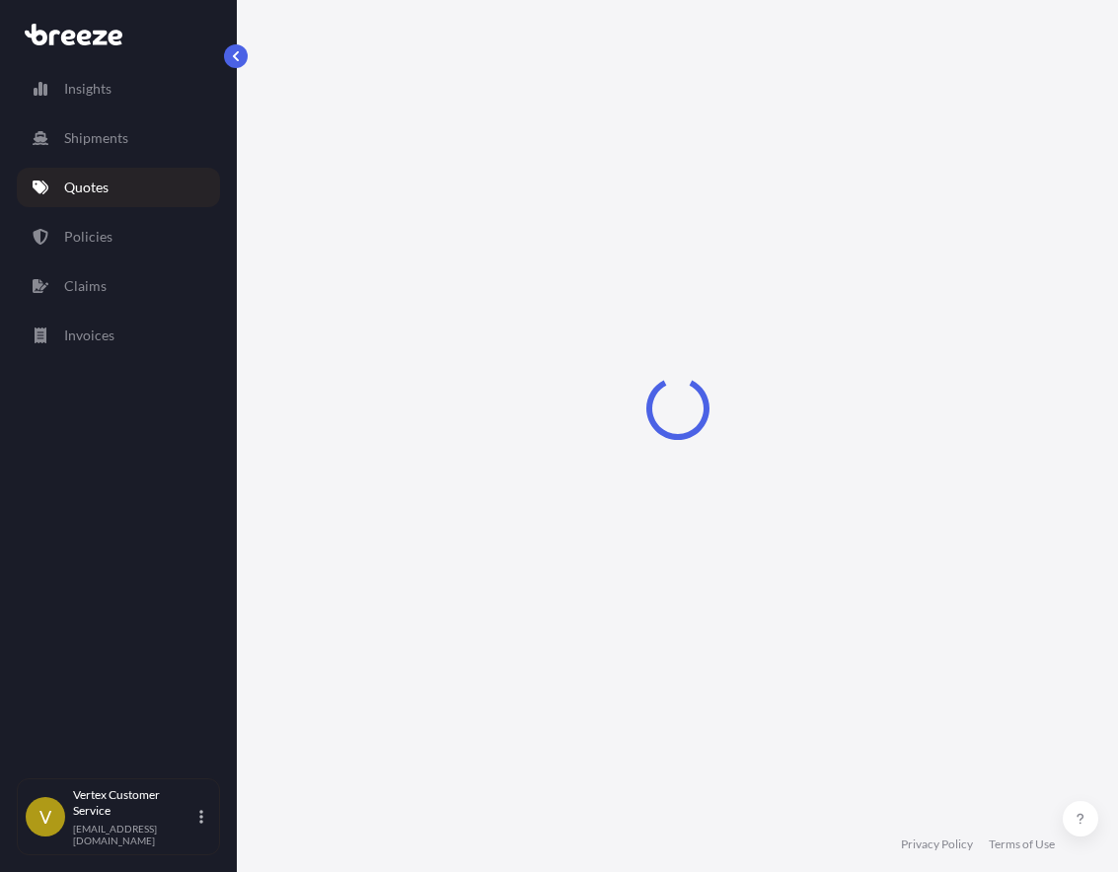
select select "Road"
select select "1"
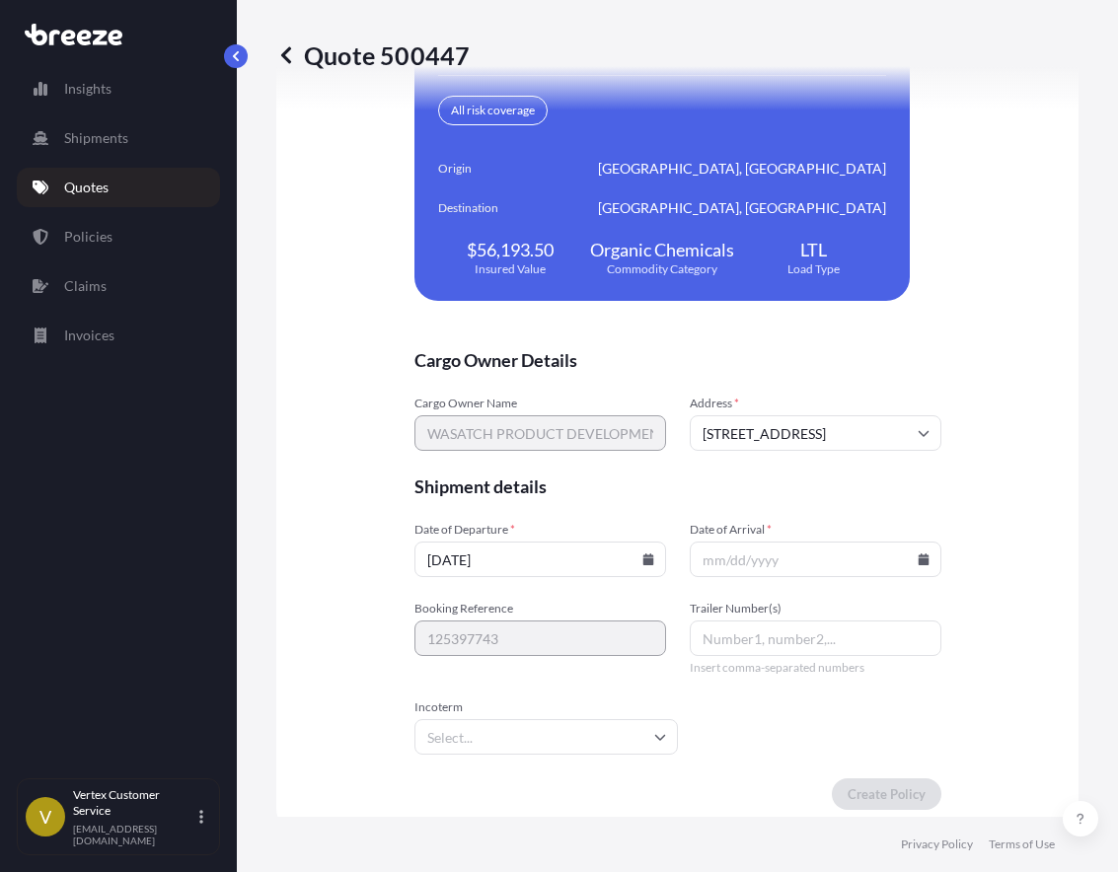
scroll to position [4347, 0]
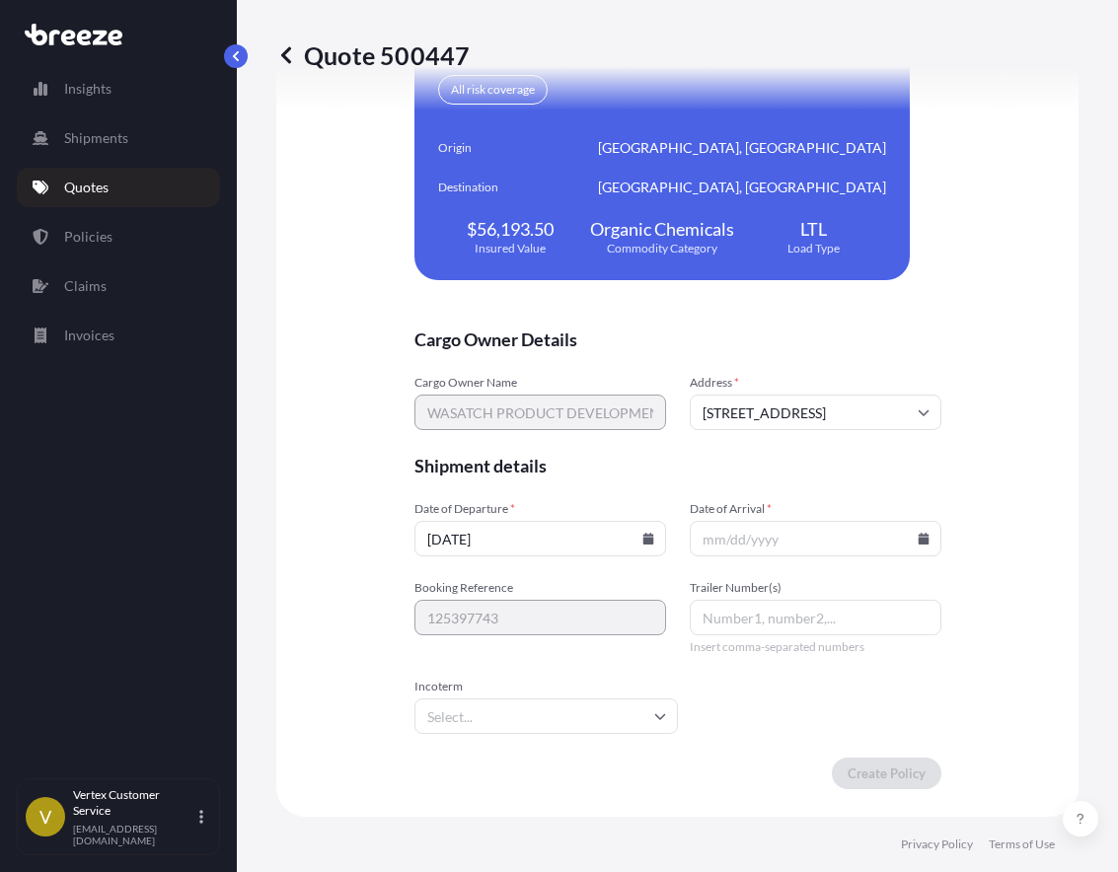
click at [919, 540] on icon at bounding box center [923, 539] width 11 height 12
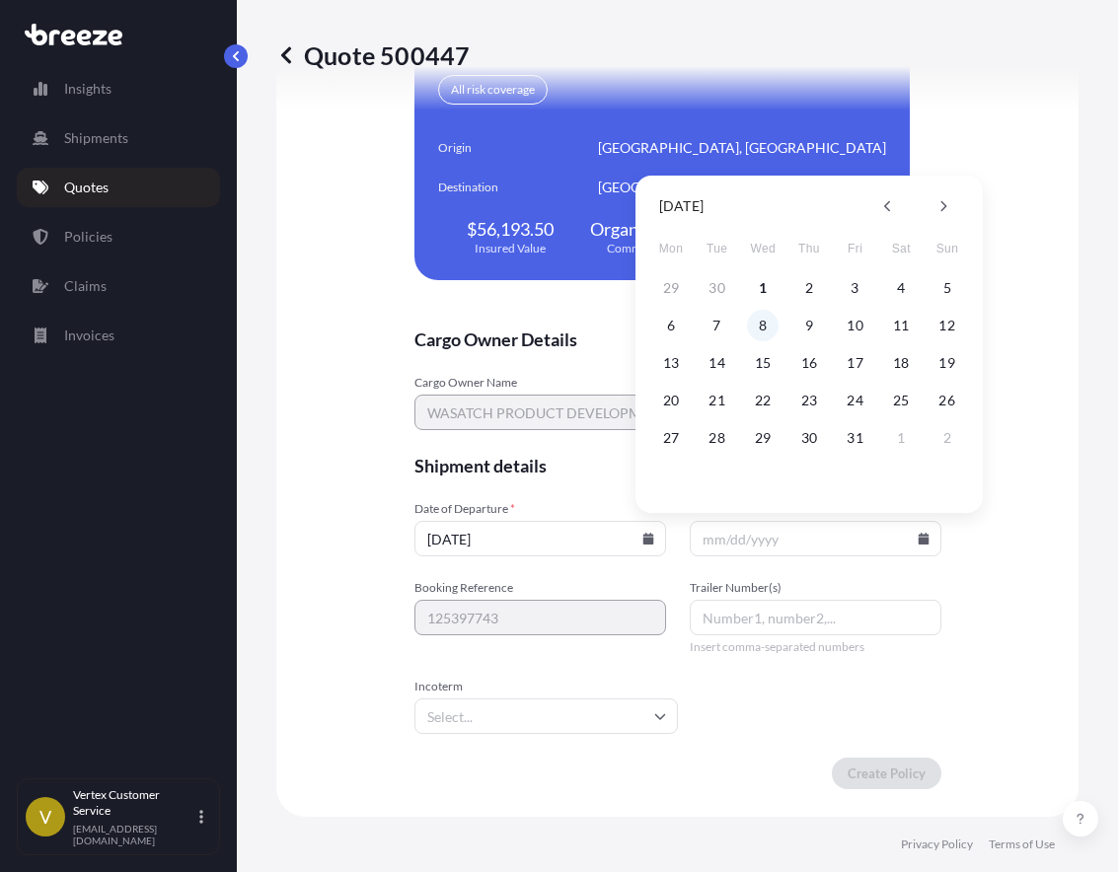
click at [770, 331] on button "8" at bounding box center [763, 326] width 32 height 32
type input "10/08/2025"
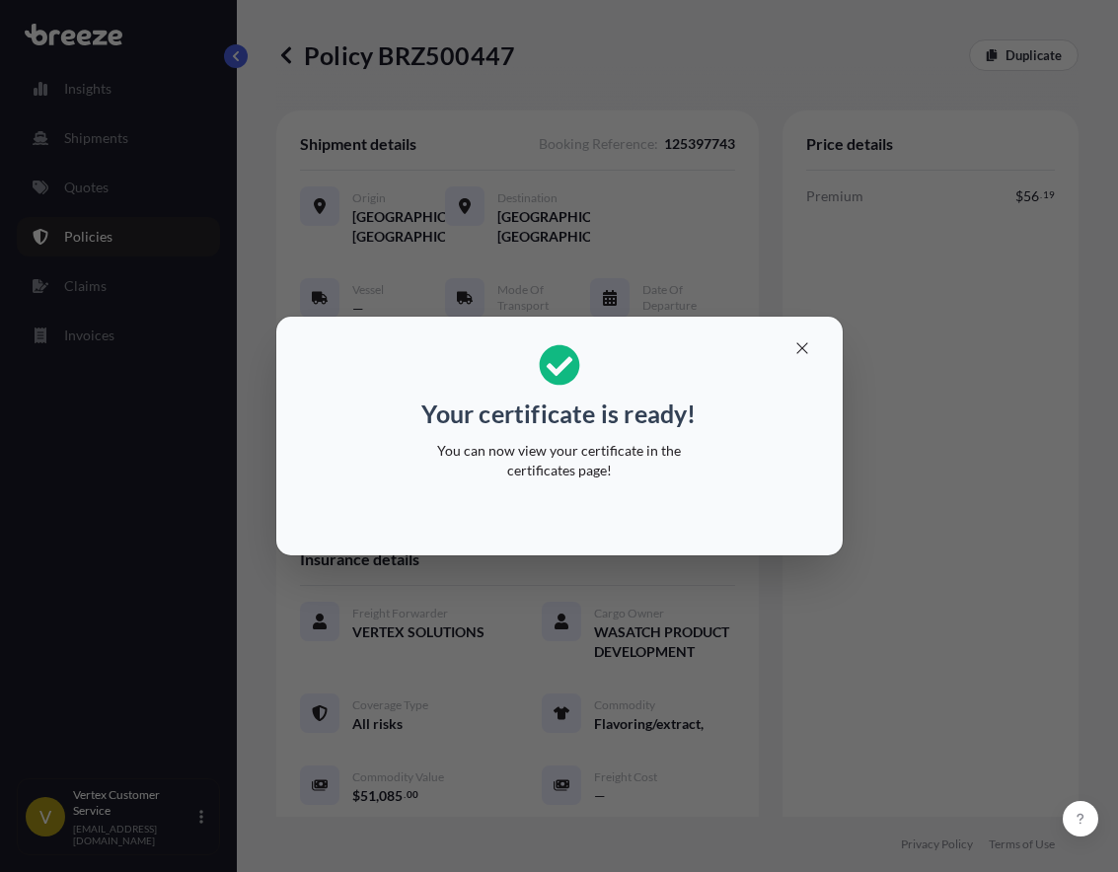
click at [624, 42] on div "Your certificate is ready! You can now view your certificate in the certificate…" at bounding box center [559, 436] width 1118 height 872
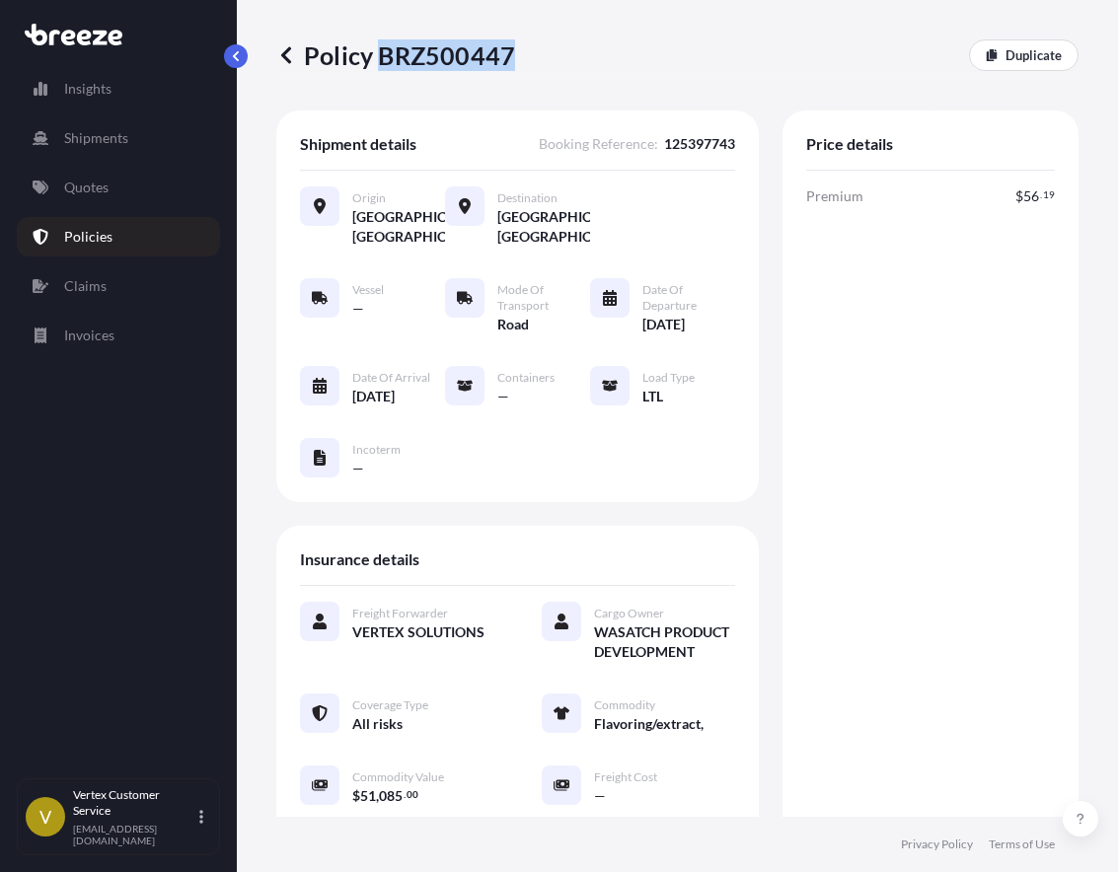
drag, startPoint x: 380, startPoint y: 53, endPoint x: 510, endPoint y: 52, distance: 130.2
click at [510, 52] on p "Policy BRZ500447" at bounding box center [395, 55] width 239 height 32
copy p "BRZ500447"
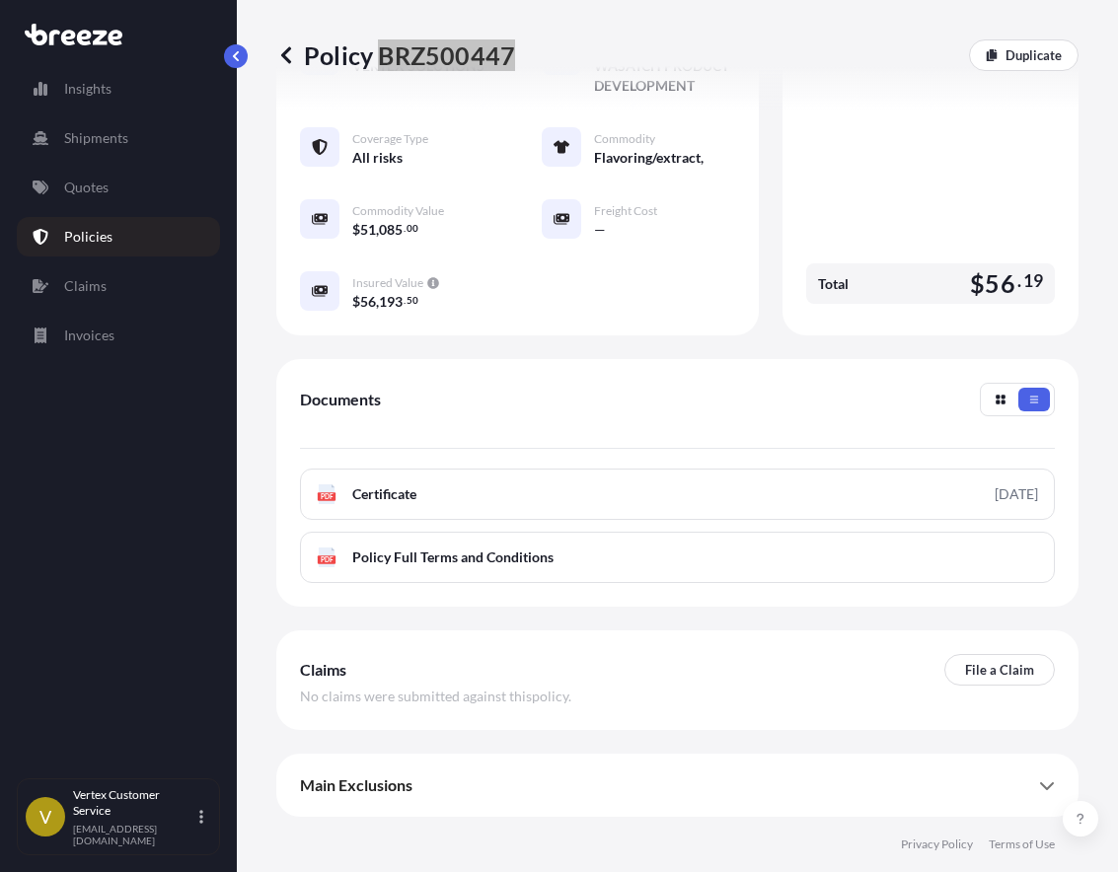
scroll to position [606, 0]
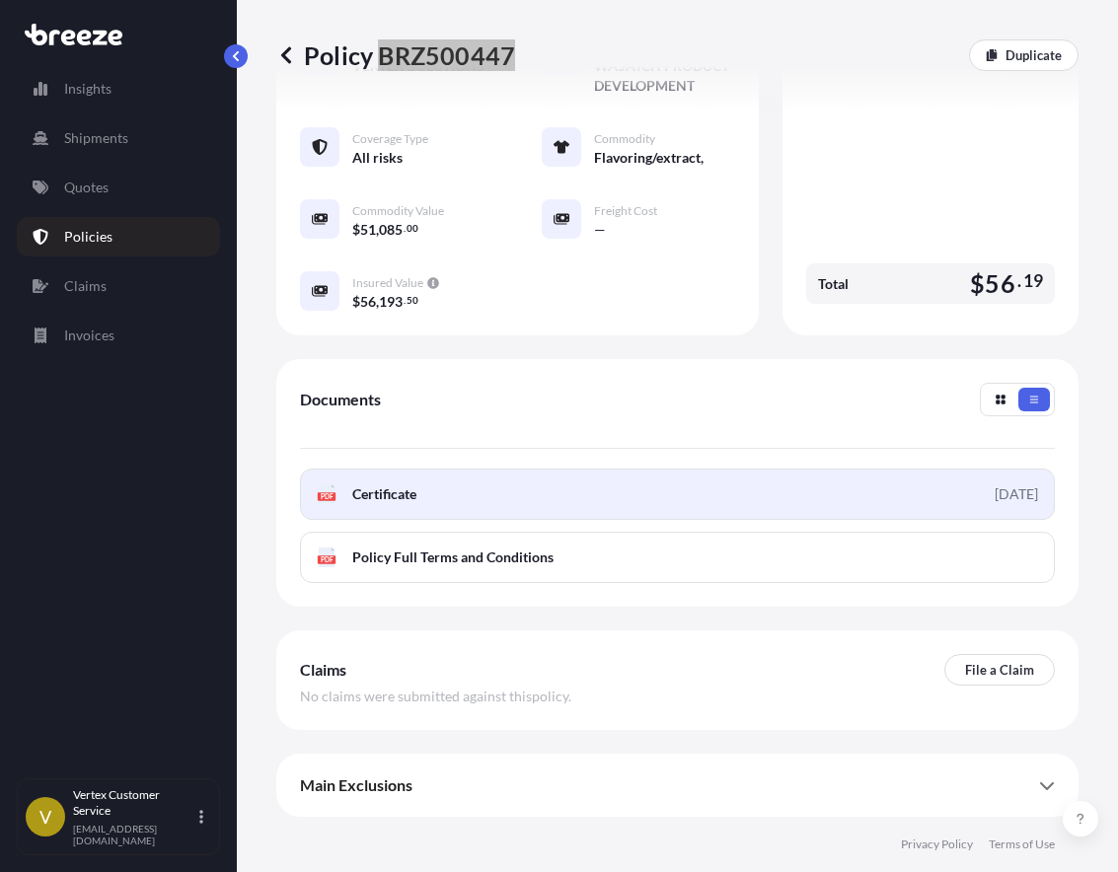
click at [405, 502] on span "Certificate" at bounding box center [384, 494] width 64 height 20
